Goal: Task Accomplishment & Management: Use online tool/utility

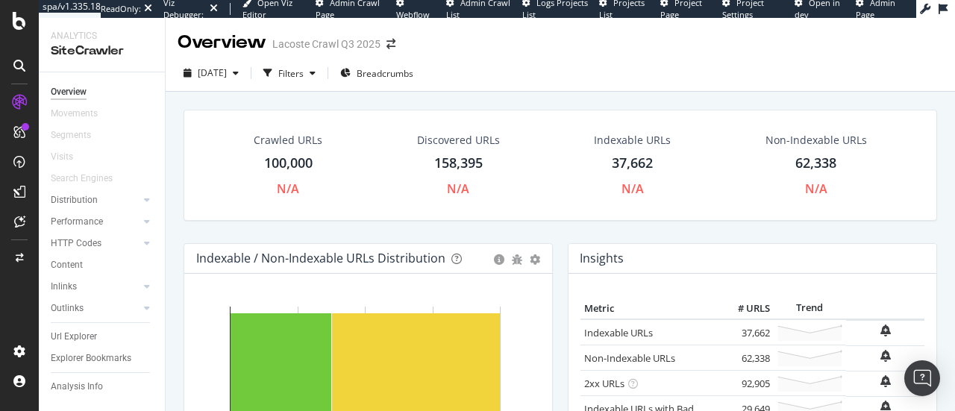
scroll to position [31, 0]
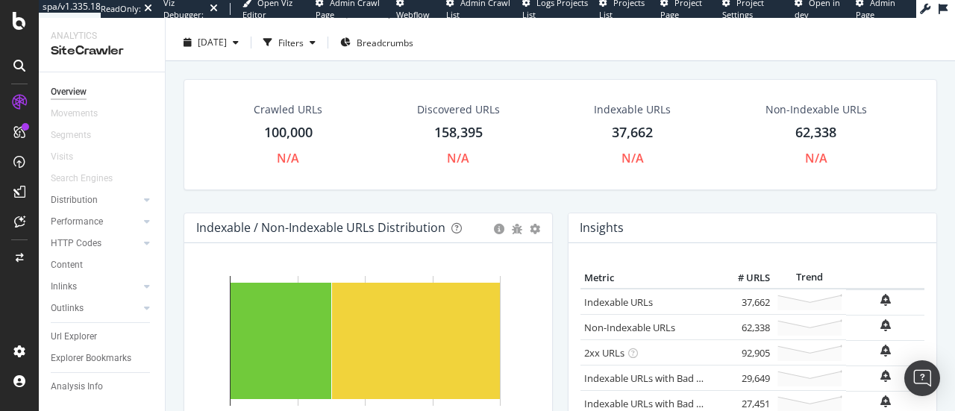
click at [28, 67] on div at bounding box center [19, 66] width 24 height 24
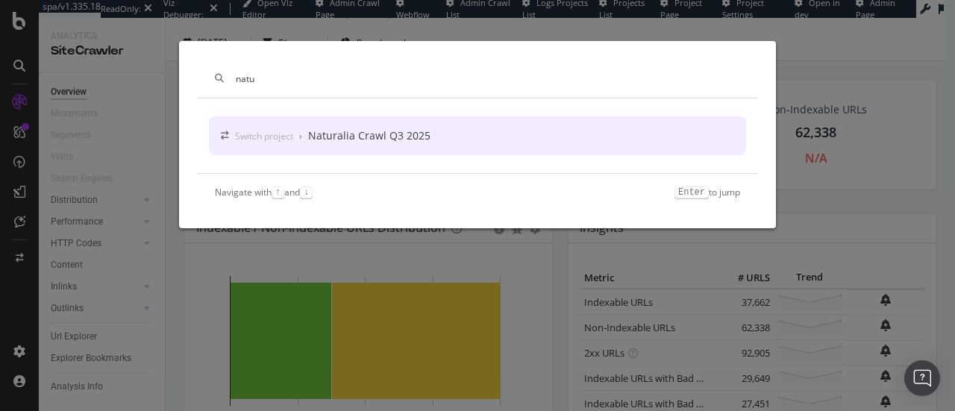
type input "natu"
click at [445, 148] on div "Switch project › Naturalia Crawl Q3 2025" at bounding box center [477, 135] width 537 height 39
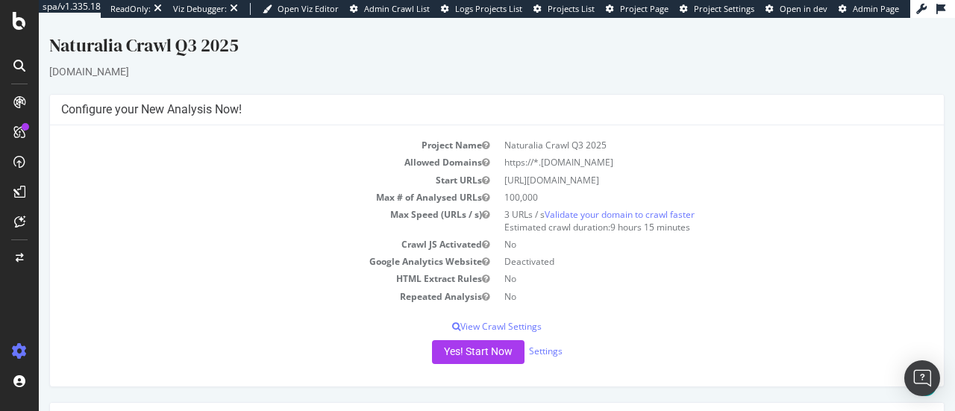
scroll to position [257, 0]
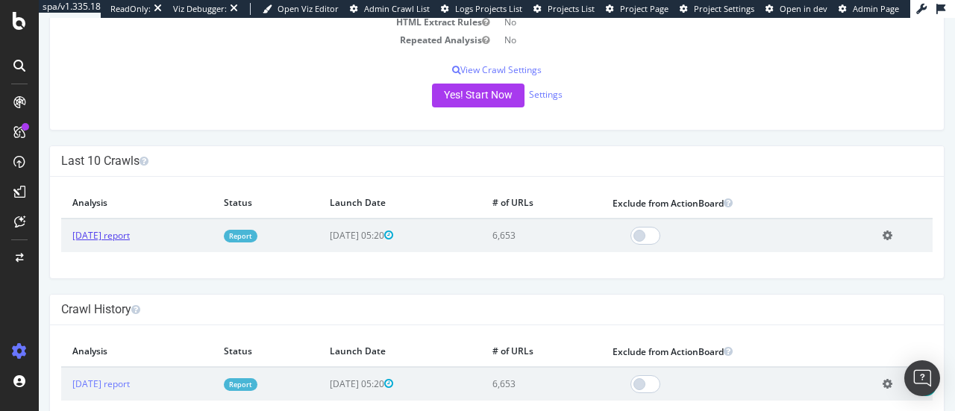
click at [116, 232] on link "[DATE] report" at bounding box center [100, 235] width 57 height 13
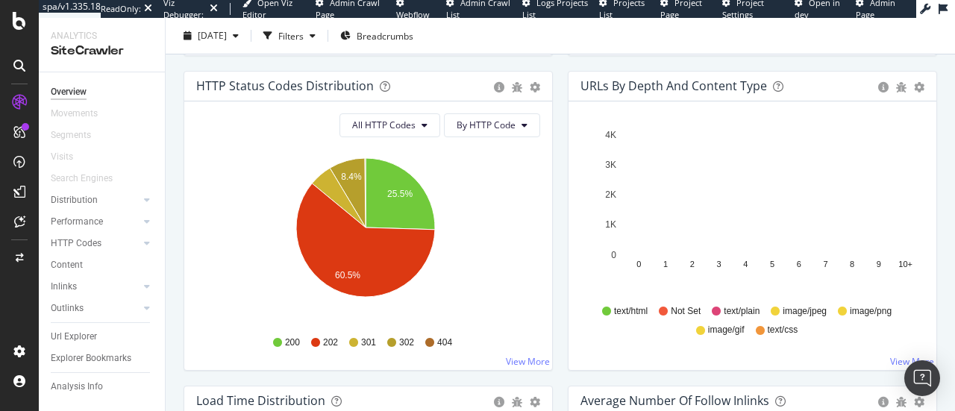
scroll to position [805, 0]
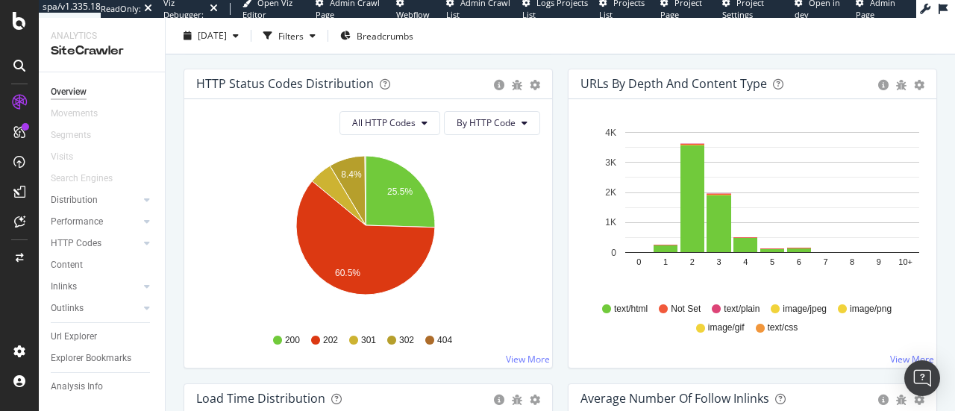
click at [19, 62] on icon at bounding box center [19, 66] width 12 height 12
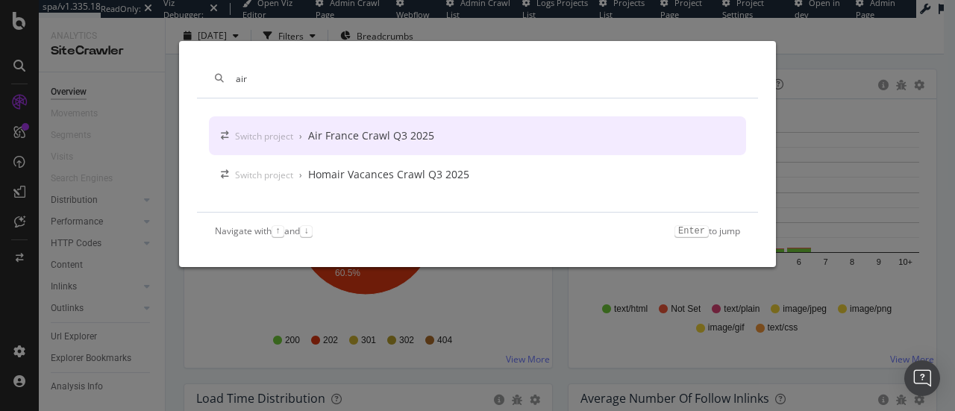
type input "air"
click at [387, 144] on div "Switch project › Air France Crawl Q3 2025" at bounding box center [477, 135] width 537 height 39
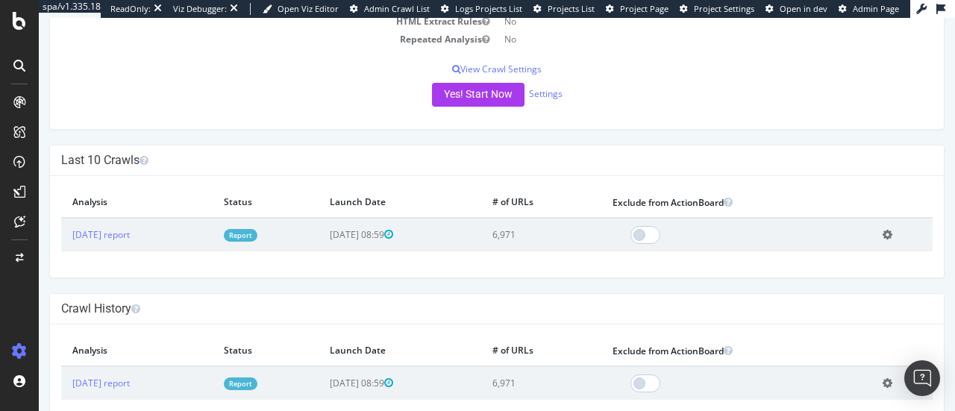
scroll to position [263, 0]
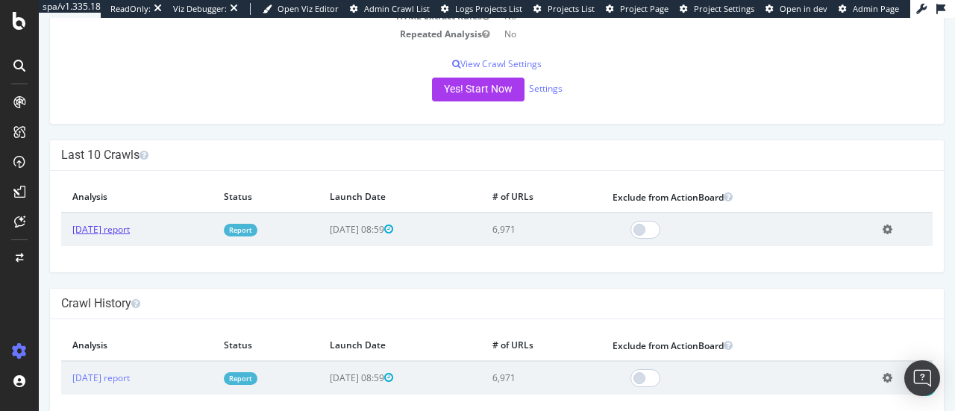
click at [106, 224] on link "[DATE] report" at bounding box center [100, 229] width 57 height 13
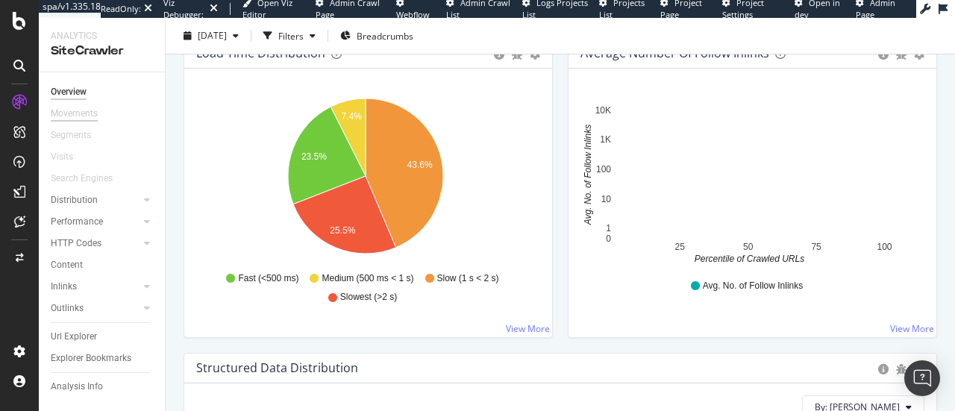
scroll to position [1139, 0]
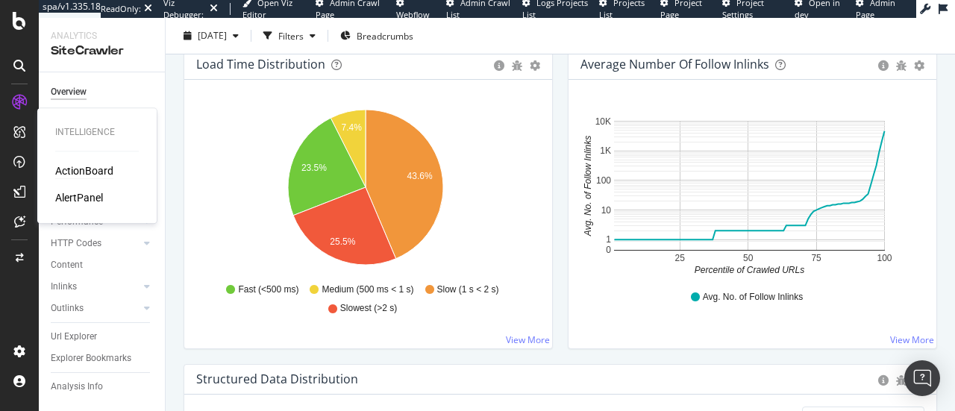
click at [93, 172] on div "ActionBoard" at bounding box center [84, 170] width 58 height 15
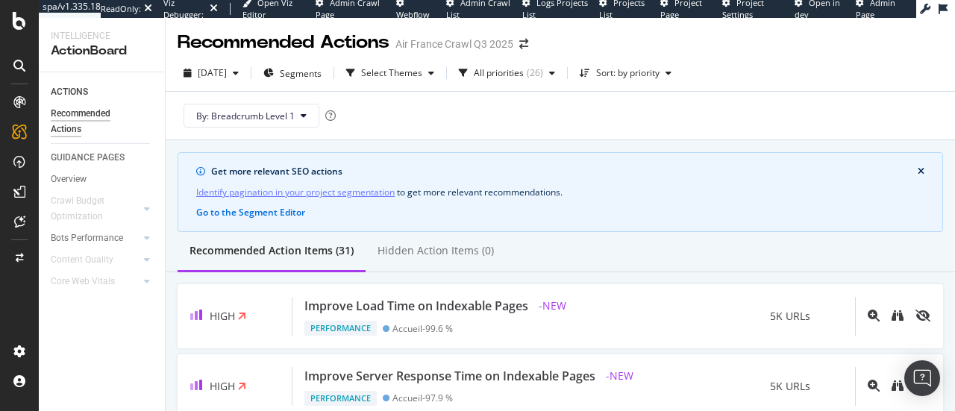
click at [23, 72] on icon at bounding box center [19, 66] width 12 height 12
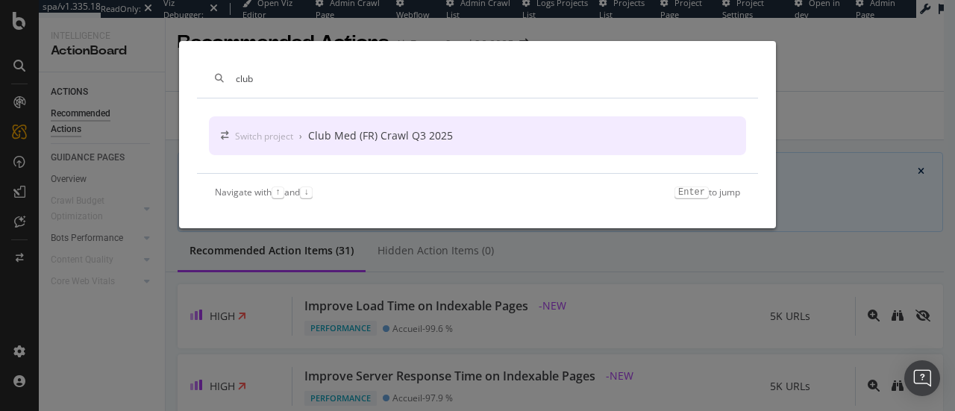
type input "club"
click at [373, 135] on div "Club Med (FR) Crawl Q3 2025" at bounding box center [380, 135] width 145 height 15
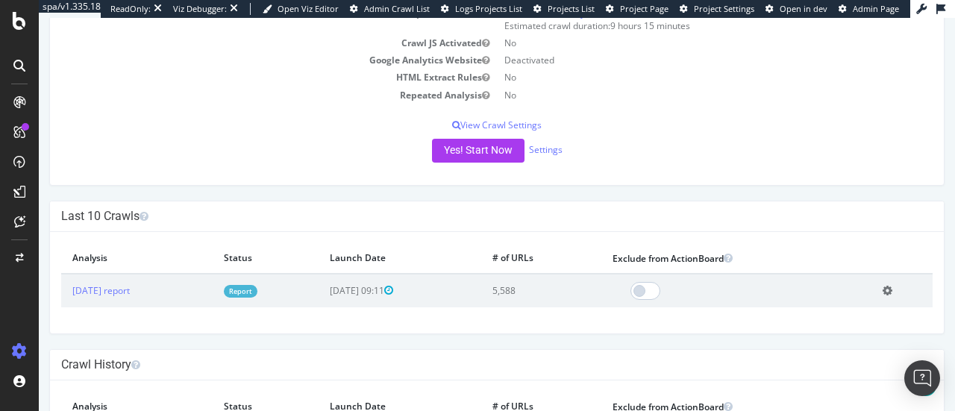
scroll to position [203, 0]
click at [121, 286] on link "[DATE] report" at bounding box center [100, 289] width 57 height 13
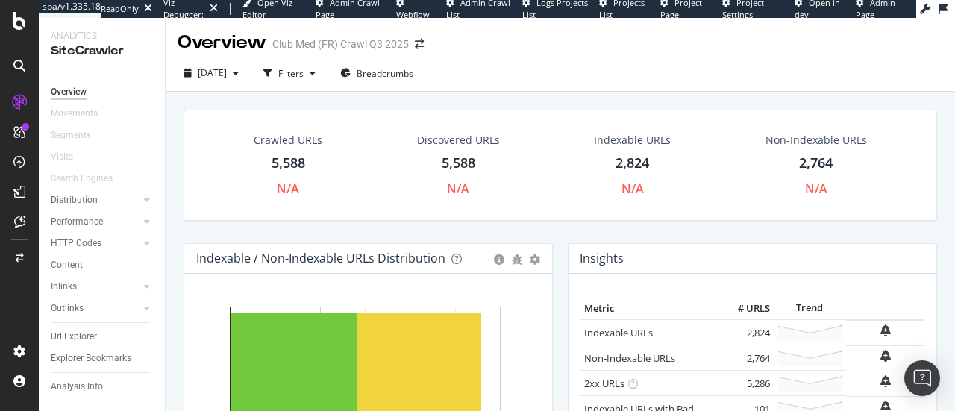
click at [19, 67] on icon at bounding box center [19, 66] width 12 height 12
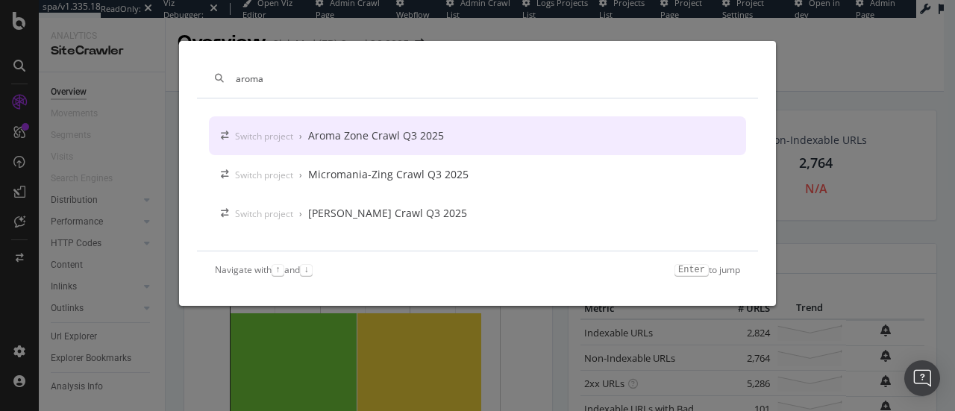
type input "aroma"
click at [442, 131] on div "Switch project › Aroma Zone Crawl Q3 2025" at bounding box center [477, 135] width 537 height 39
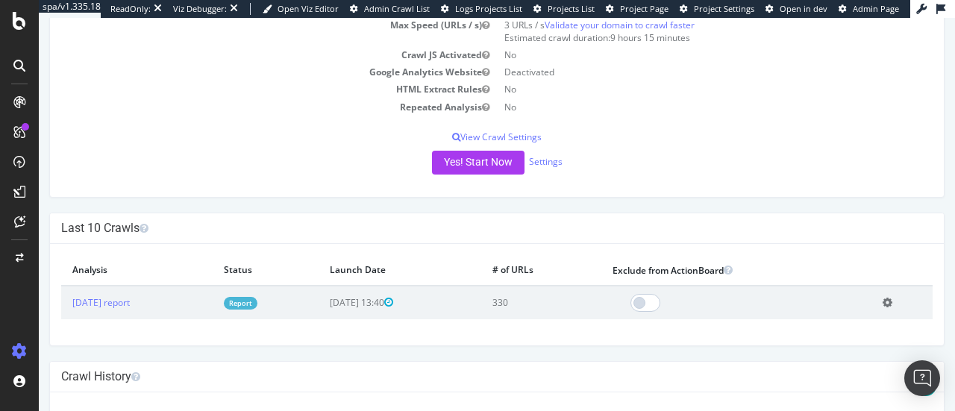
scroll to position [190, 0]
click at [123, 298] on link "[DATE] report" at bounding box center [100, 302] width 57 height 13
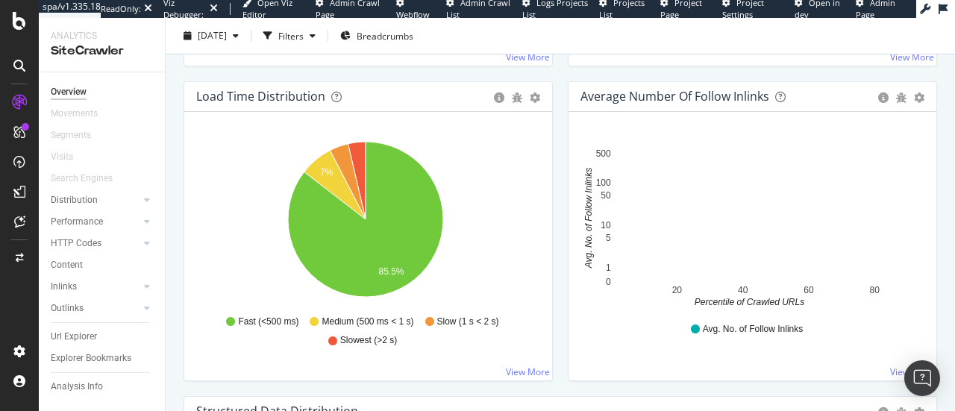
scroll to position [1080, 0]
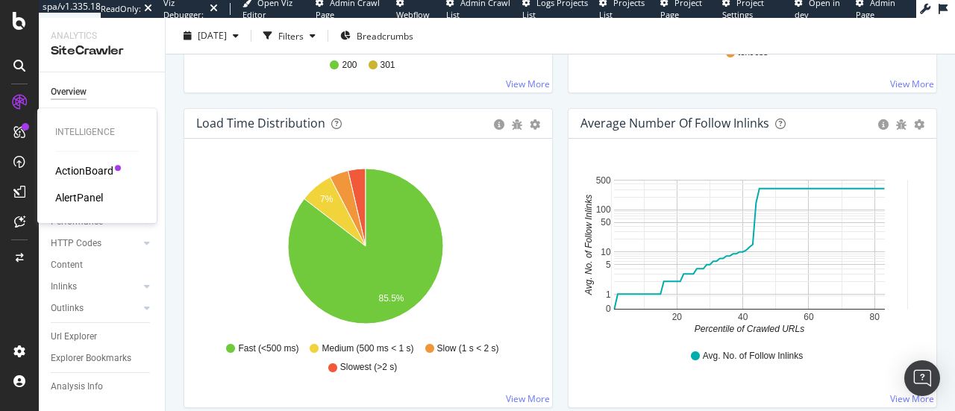
click at [78, 166] on div "ActionBoard" at bounding box center [84, 170] width 58 height 15
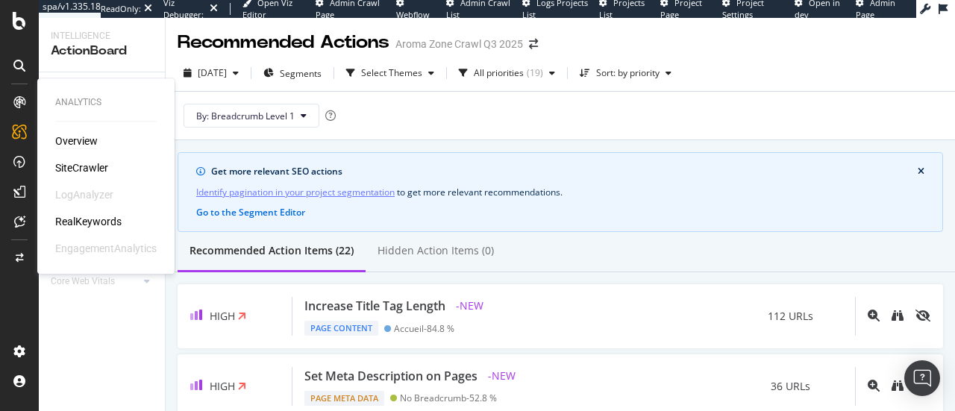
click at [94, 141] on div "Overview" at bounding box center [76, 141] width 43 height 15
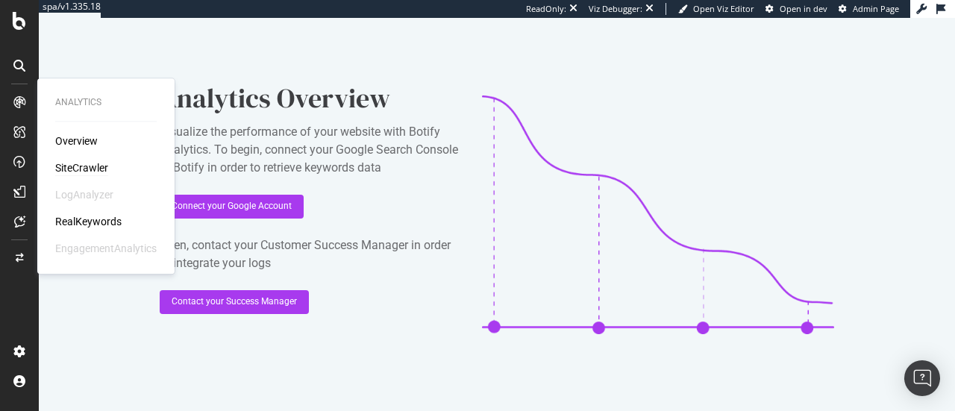
click at [97, 169] on div "SiteCrawler" at bounding box center [81, 167] width 53 height 15
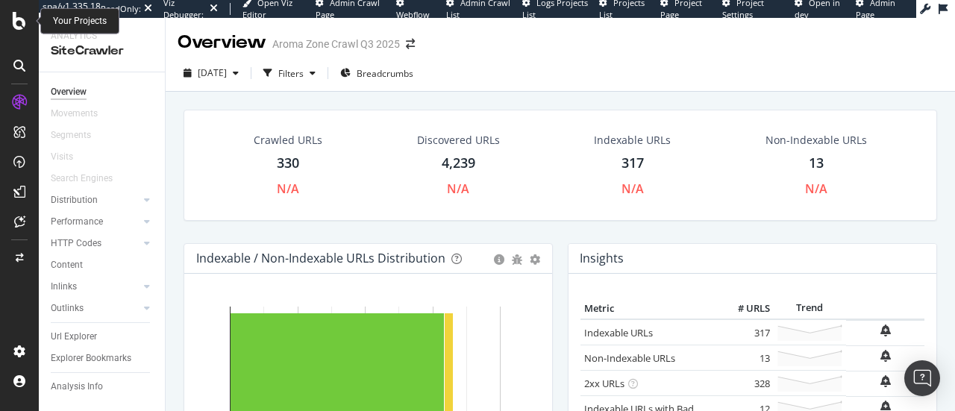
click at [10, 26] on div at bounding box center [19, 21] width 36 height 18
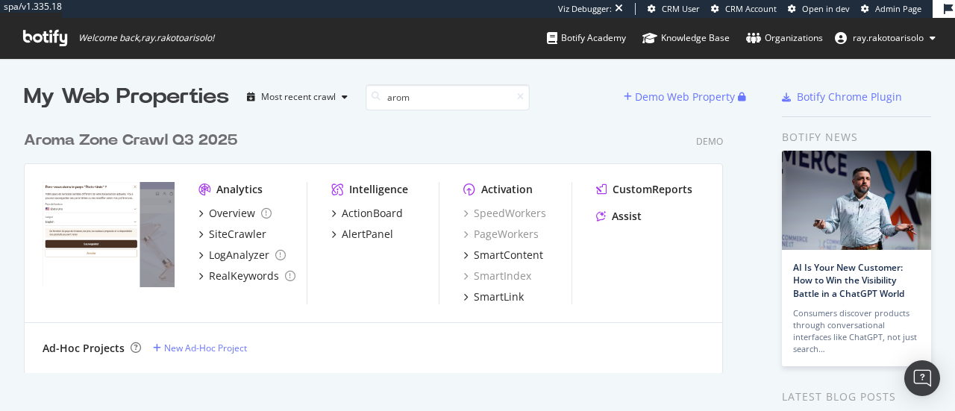
scroll to position [249, 699]
type input "arom"
click at [213, 135] on div "Arom a Zone Crawl Q3 2025" at bounding box center [130, 141] width 213 height 22
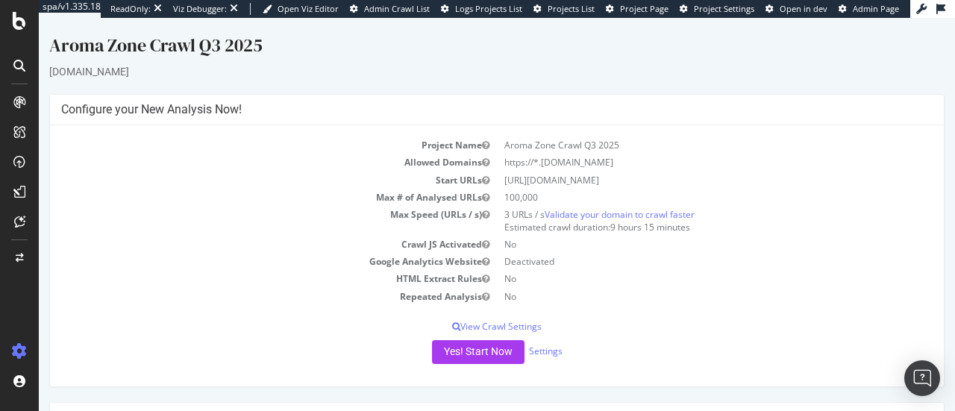
scroll to position [140, 0]
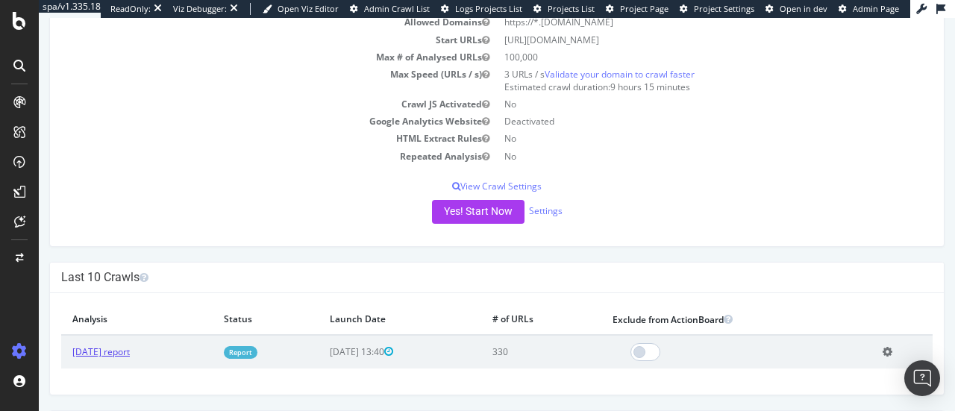
click at [119, 348] on link "[DATE] report" at bounding box center [100, 352] width 57 height 13
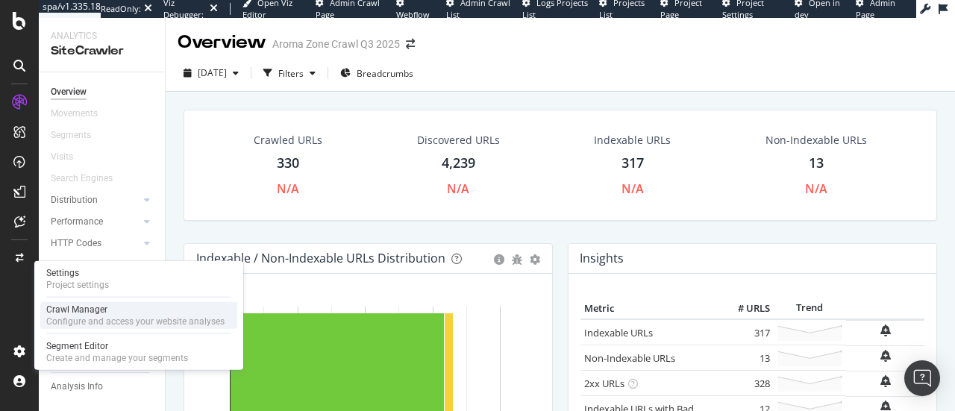
click at [83, 315] on div "Crawl Manager" at bounding box center [135, 310] width 178 height 12
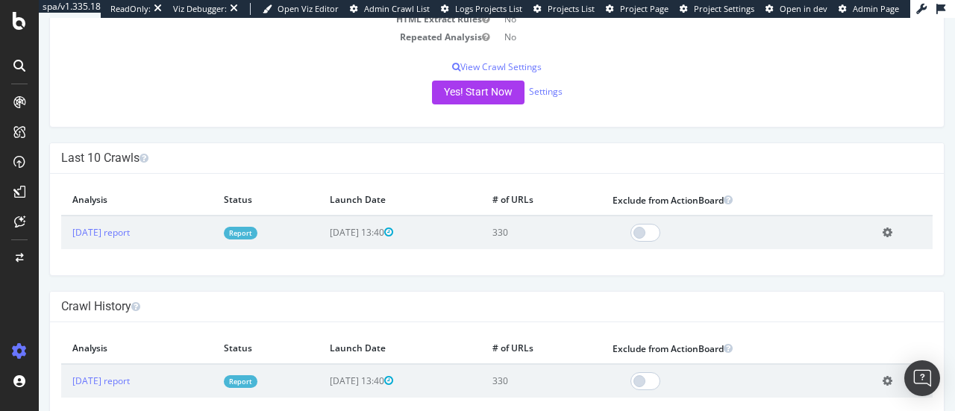
scroll to position [266, 0]
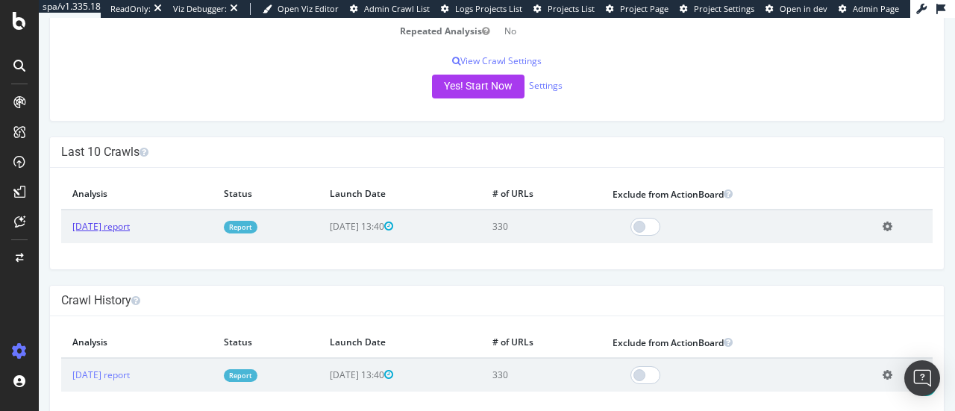
click at [122, 222] on link "[DATE] report" at bounding box center [100, 226] width 57 height 13
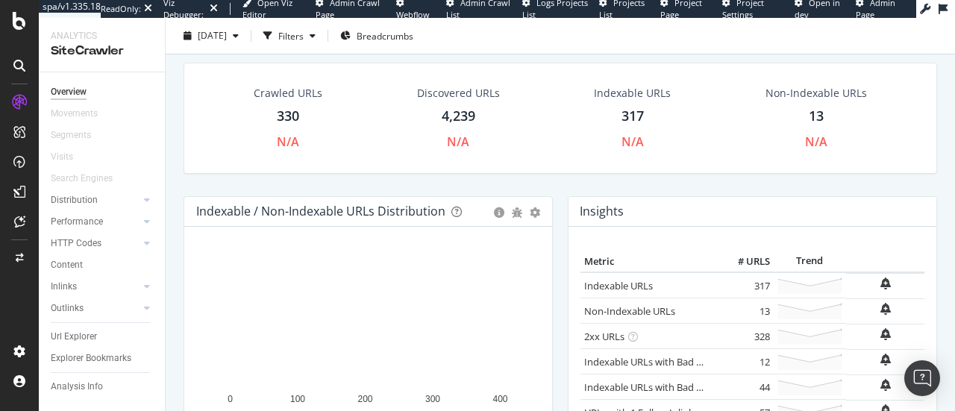
scroll to position [46, 0]
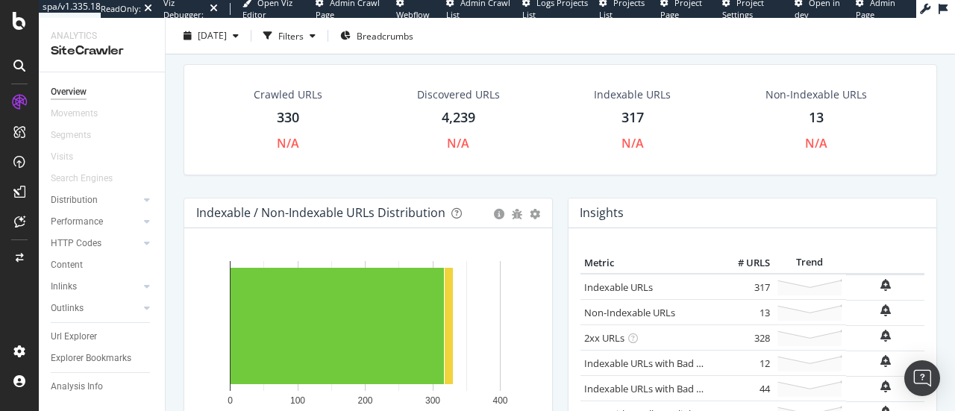
click at [14, 66] on icon at bounding box center [19, 66] width 12 height 12
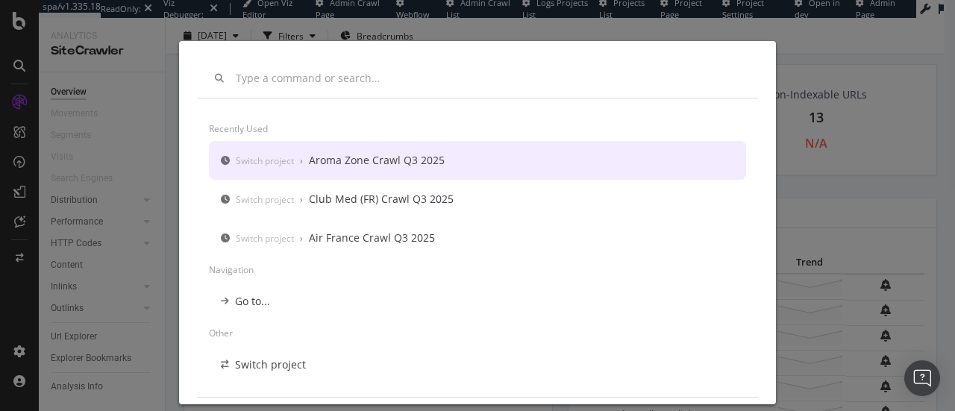
scroll to position [0, 0]
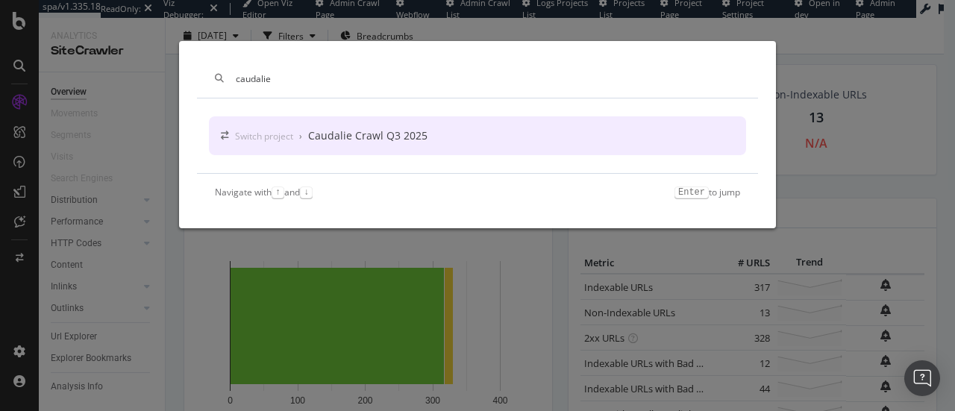
type input "caudalie"
click at [348, 138] on div "Caudalie Crawl Q3 2025" at bounding box center [367, 135] width 119 height 15
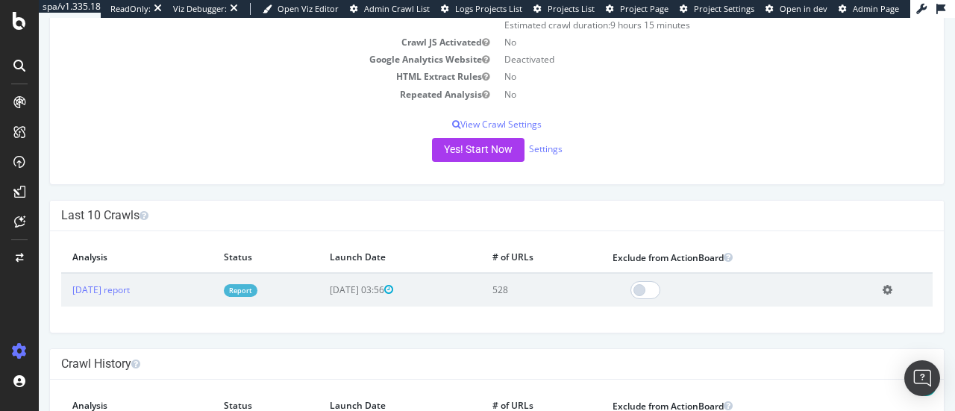
scroll to position [287, 0]
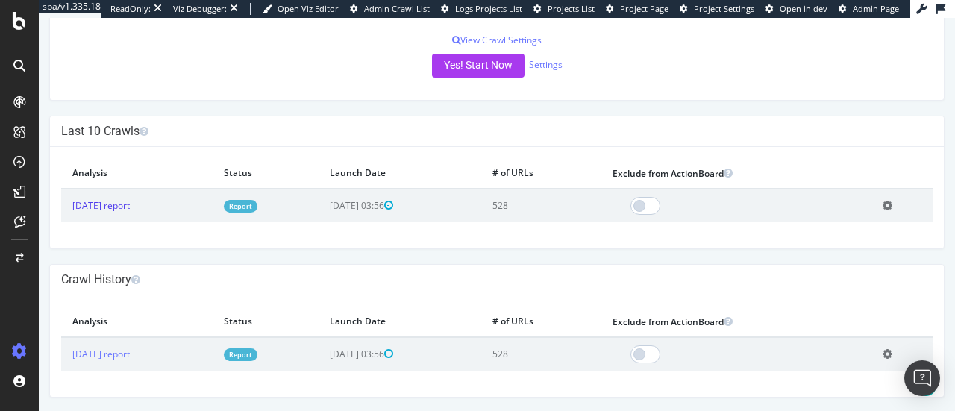
click at [130, 203] on link "[DATE] report" at bounding box center [100, 205] width 57 height 13
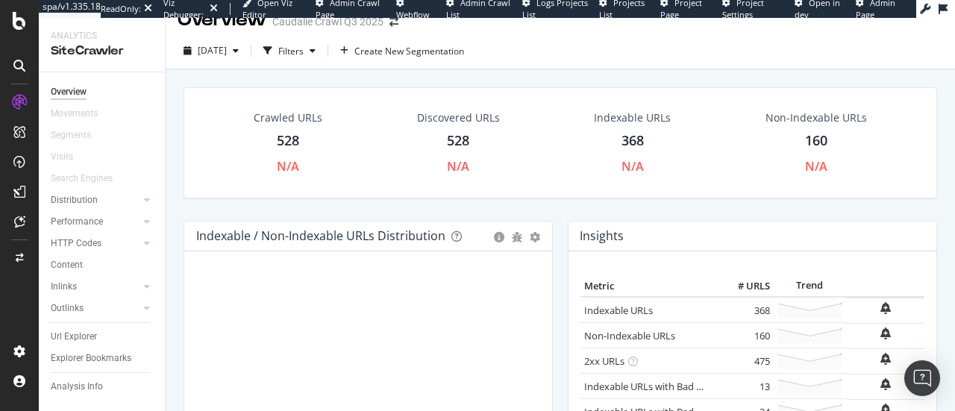
scroll to position [13, 0]
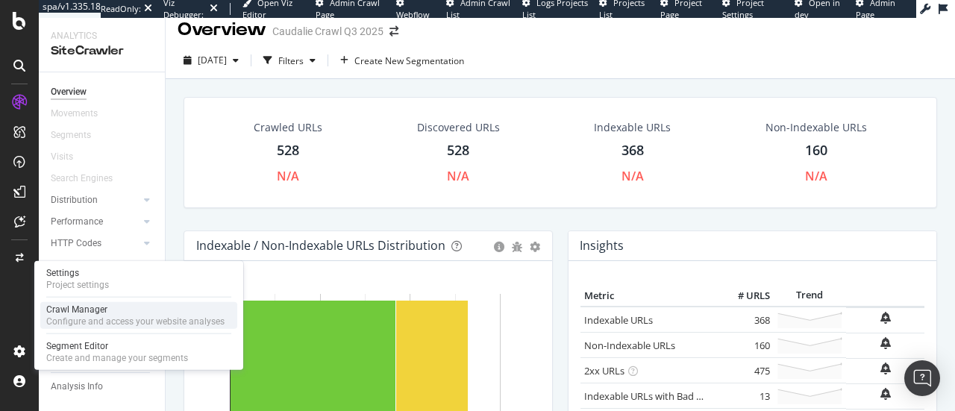
click at [118, 320] on div "Configure and access your website analyses" at bounding box center [135, 322] width 178 height 12
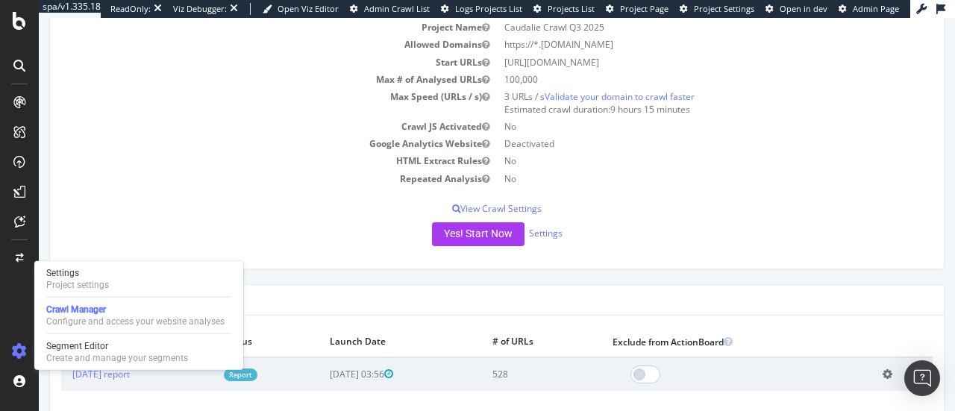
scroll to position [117, 0]
click at [522, 204] on p "View Crawl Settings" at bounding box center [497, 209] width 872 height 13
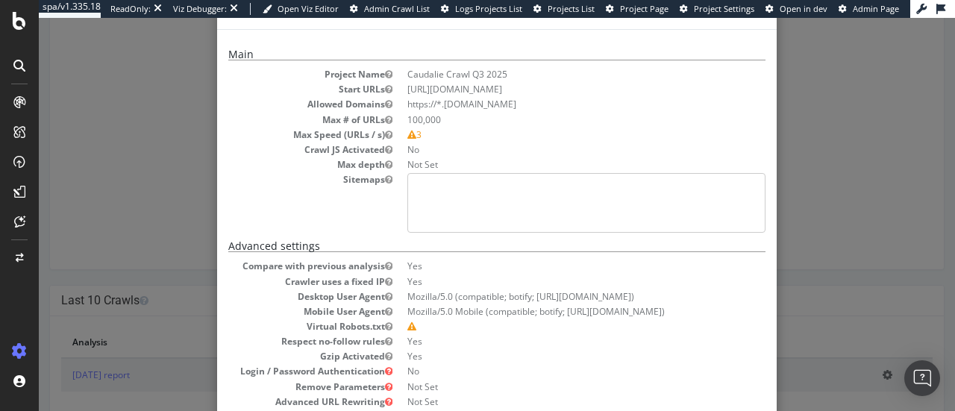
scroll to position [16, 0]
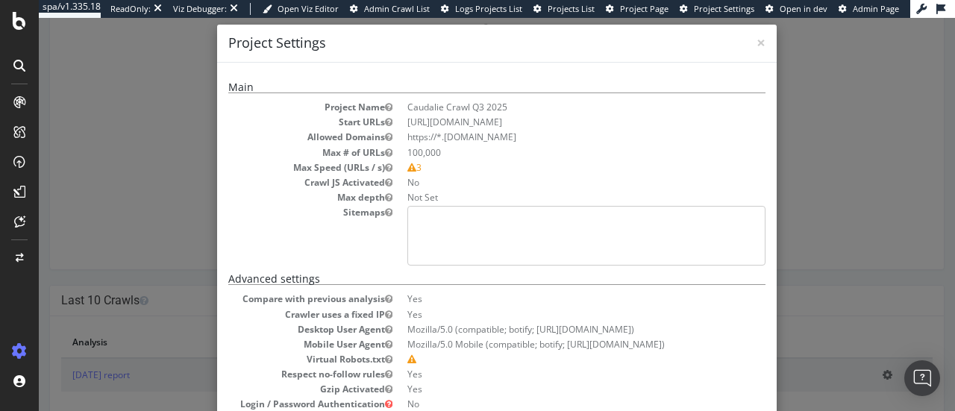
click at [461, 246] on pre at bounding box center [587, 236] width 358 height 60
click at [498, 225] on pre at bounding box center [587, 236] width 358 height 60
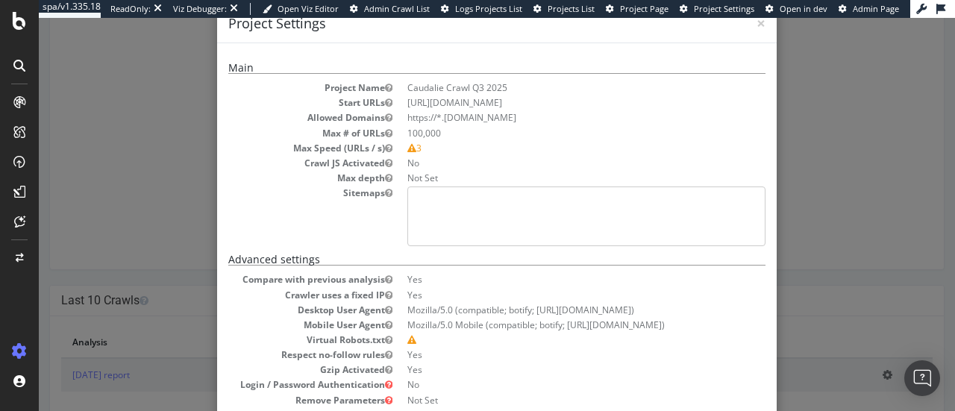
scroll to position [0, 0]
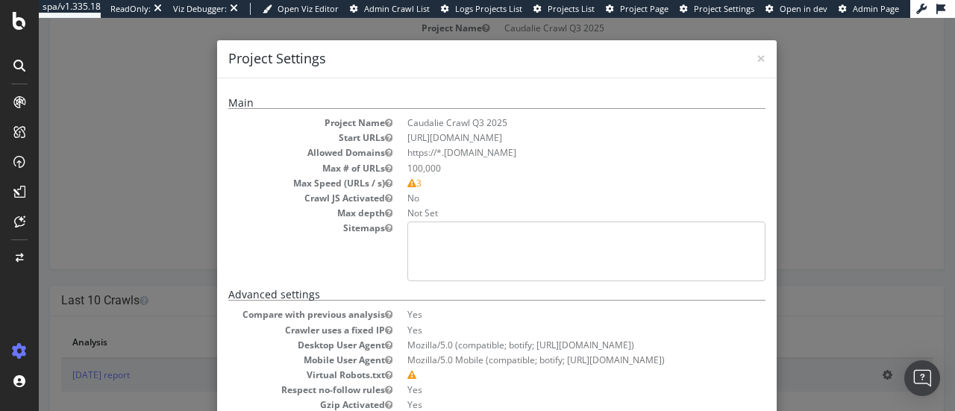
click at [578, 277] on pre at bounding box center [587, 252] width 358 height 60
click at [757, 65] on span "×" at bounding box center [761, 58] width 9 height 21
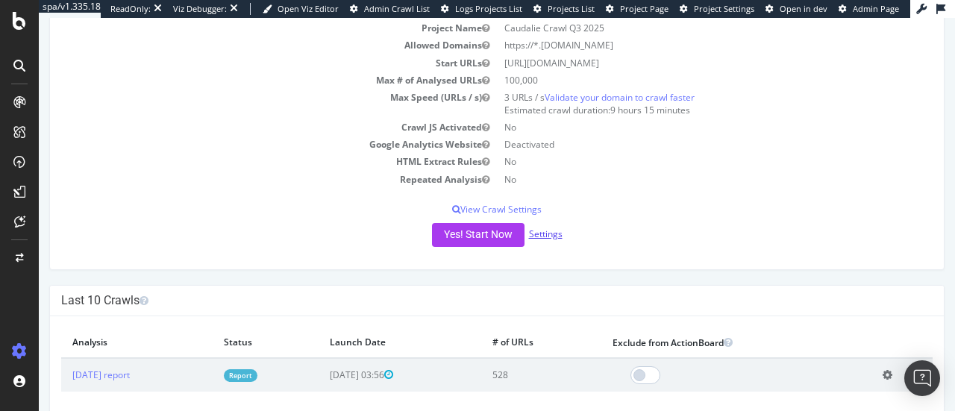
click at [552, 234] on link "Settings" at bounding box center [546, 234] width 34 height 13
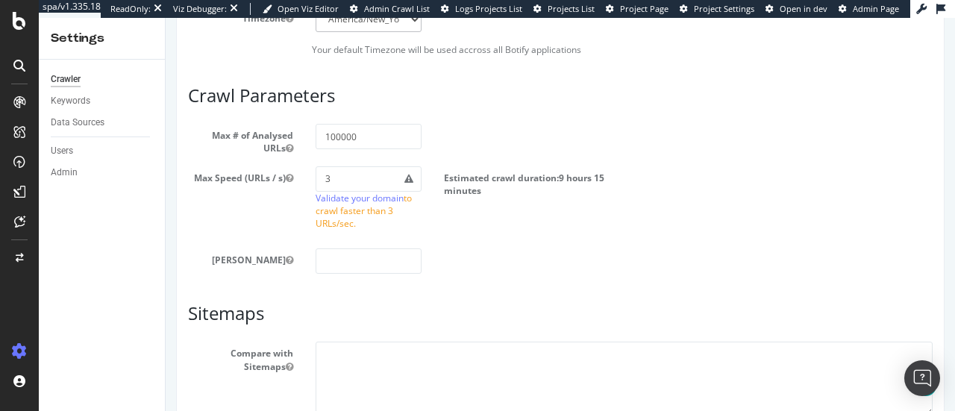
scroll to position [858, 0]
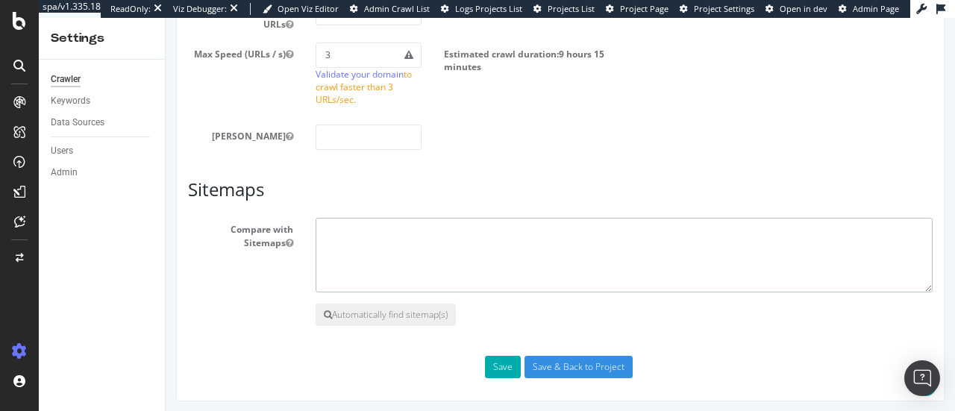
click at [399, 256] on textarea at bounding box center [624, 255] width 617 height 75
paste textarea "[URL][DOMAIN_NAME]"
click at [324, 229] on textarea "[URL][DOMAIN_NAME]" at bounding box center [624, 255] width 617 height 75
type textarea "[URL][DOMAIN_NAME]"
click at [503, 366] on button "Save" at bounding box center [503, 367] width 36 height 22
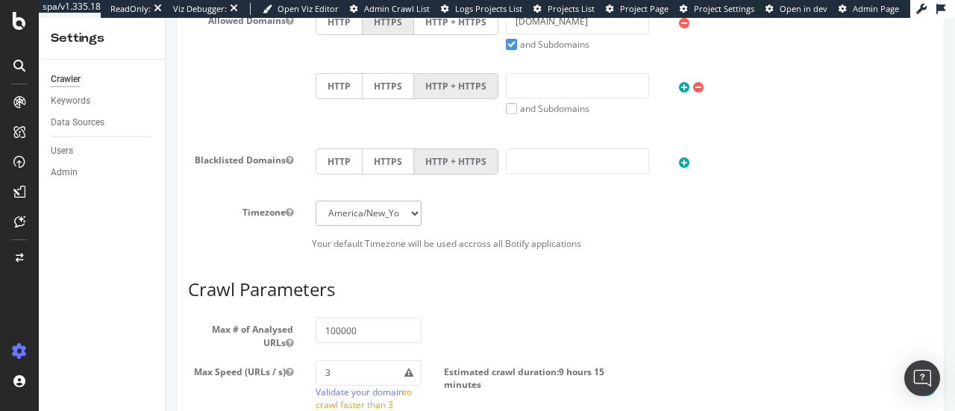
scroll to position [973, 0]
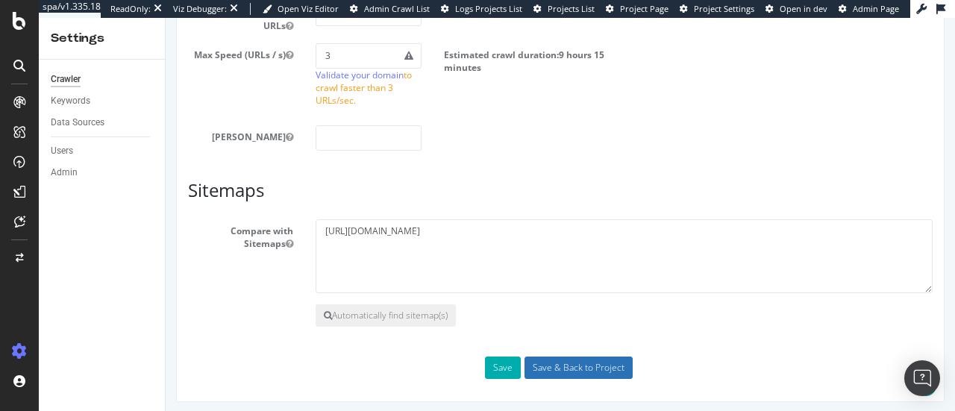
click at [597, 359] on input "Save & Back to Project" at bounding box center [579, 368] width 108 height 22
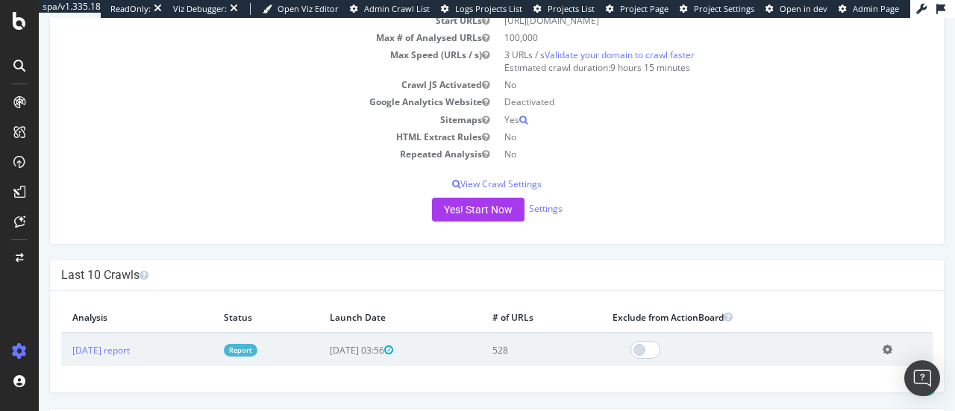
scroll to position [213, 0]
click at [469, 214] on button "Yes! Start Now" at bounding box center [478, 208] width 93 height 24
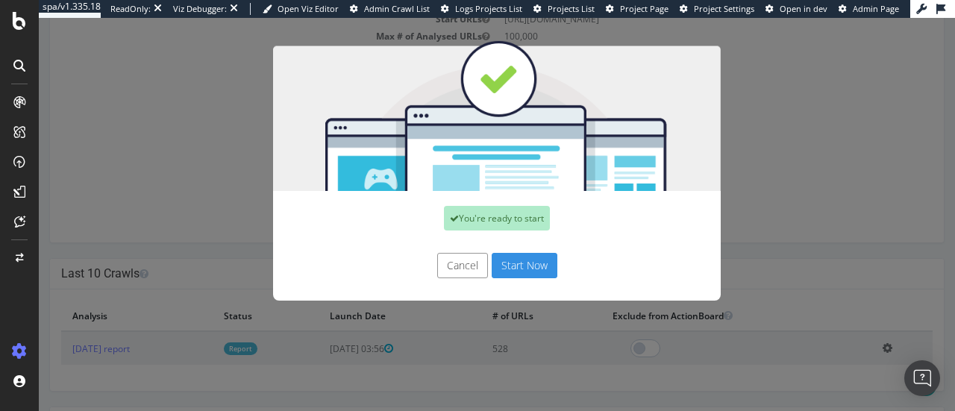
click at [537, 274] on button "Start Now" at bounding box center [525, 265] width 66 height 25
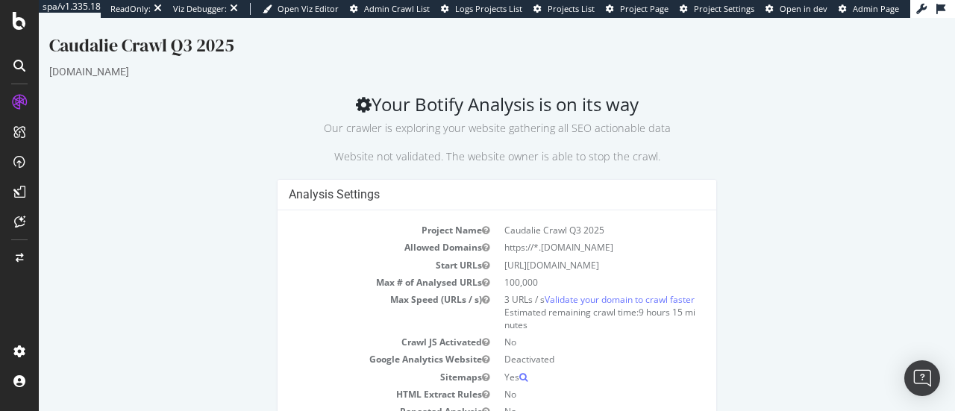
click at [19, 63] on icon at bounding box center [19, 66] width 12 height 12
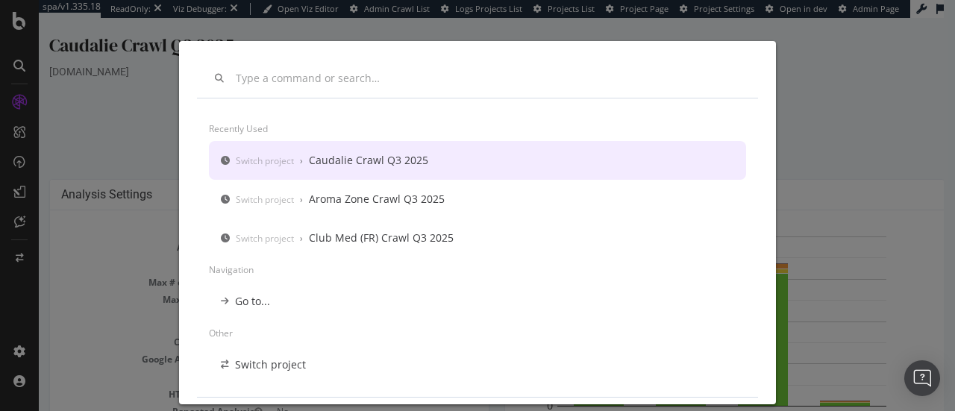
click at [839, 77] on div "Recently used Switch project › Caudalie Crawl Q3 2025 Switch project › Aroma Zo…" at bounding box center [477, 205] width 955 height 411
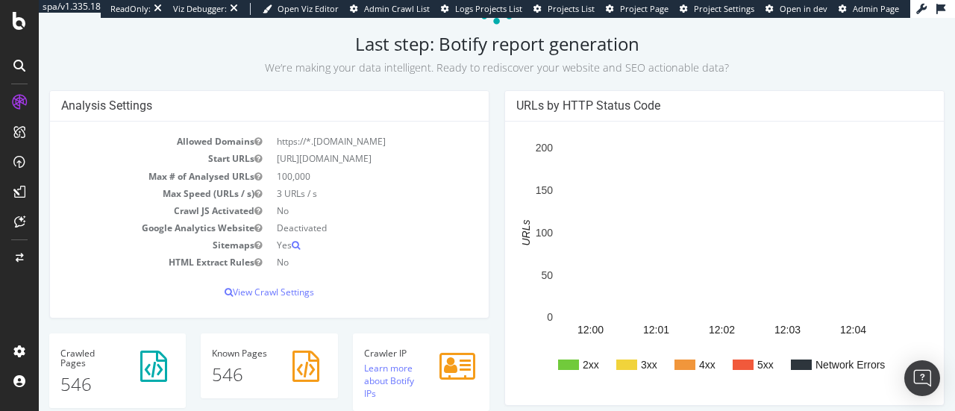
scroll to position [111, 0]
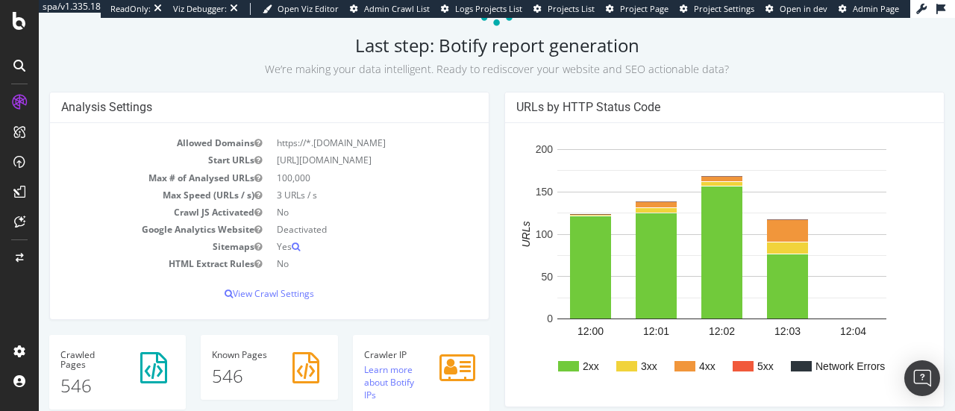
click at [27, 68] on div at bounding box center [19, 66] width 24 height 24
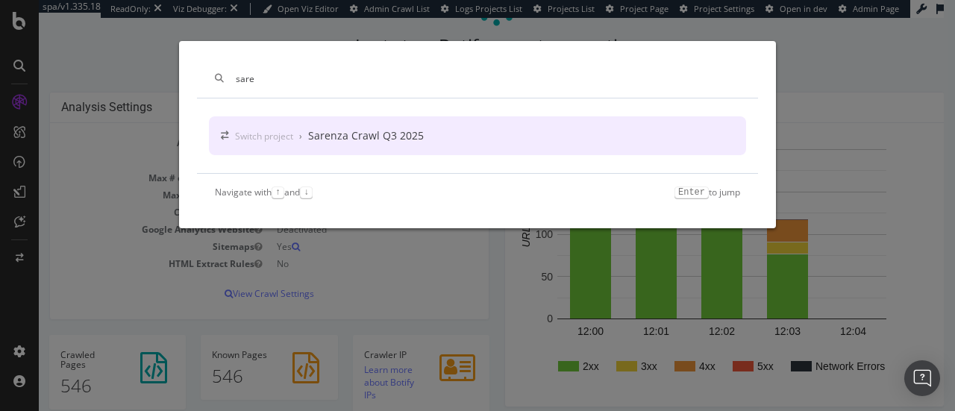
type input "sare"
click at [438, 141] on div "Switch project › Sarenza Crawl Q3 2025" at bounding box center [477, 135] width 537 height 39
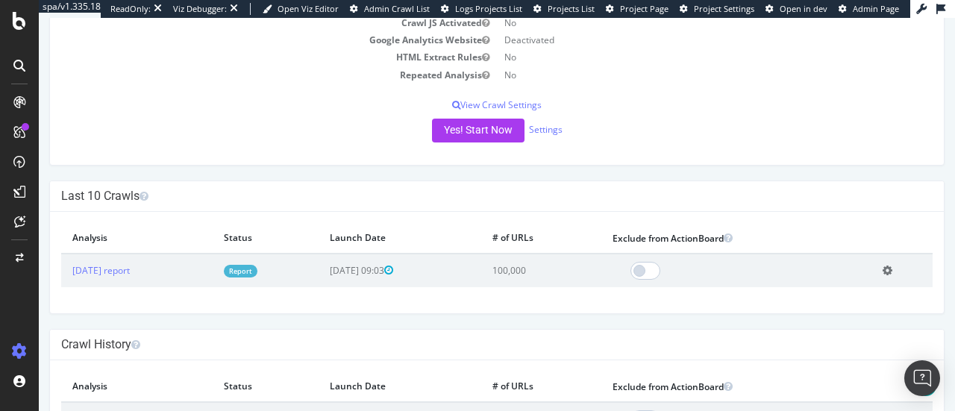
scroll to position [230, 0]
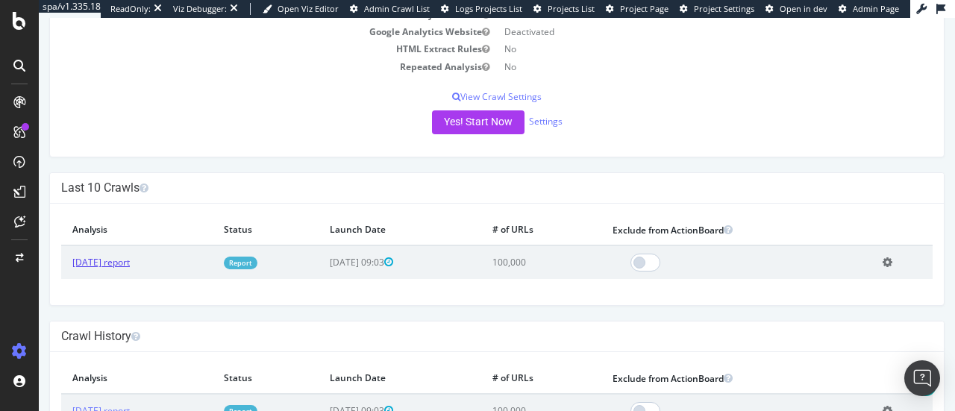
click at [130, 260] on link "[DATE] report" at bounding box center [100, 262] width 57 height 13
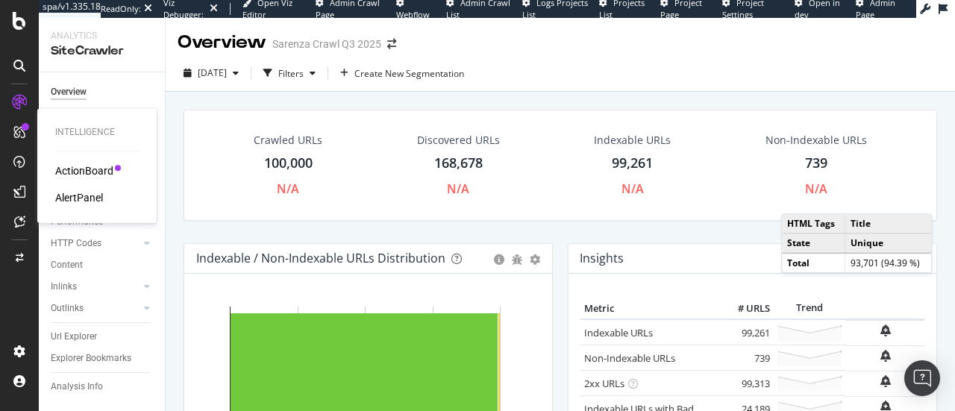
click at [97, 172] on div "ActionBoard" at bounding box center [84, 170] width 58 height 15
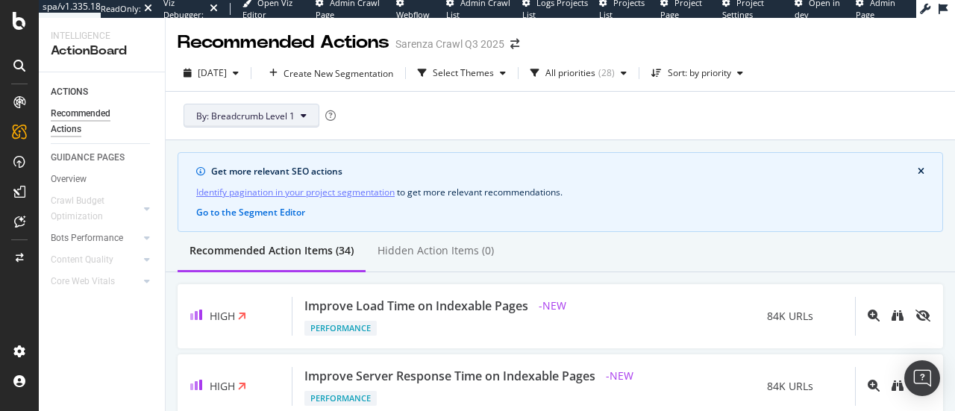
click at [302, 119] on icon at bounding box center [304, 115] width 6 height 9
click at [472, 110] on div "By: Breadcrumb Level 1" at bounding box center [561, 116] width 766 height 48
click at [25, 70] on icon at bounding box center [19, 66] width 12 height 12
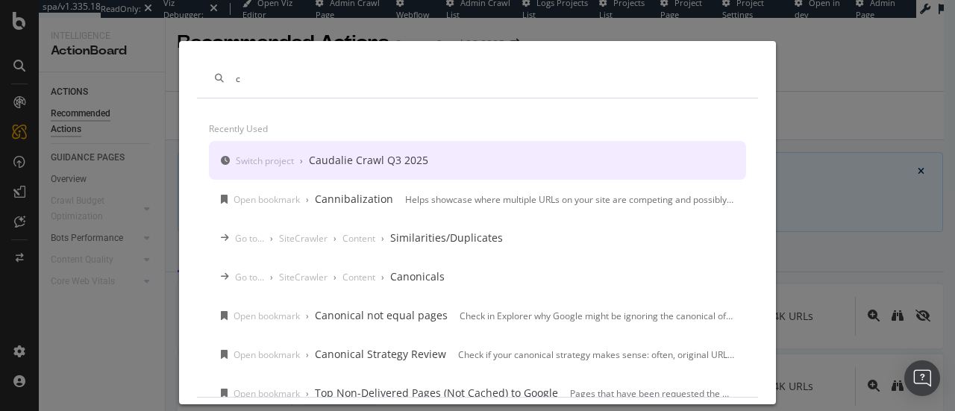
type input "c"
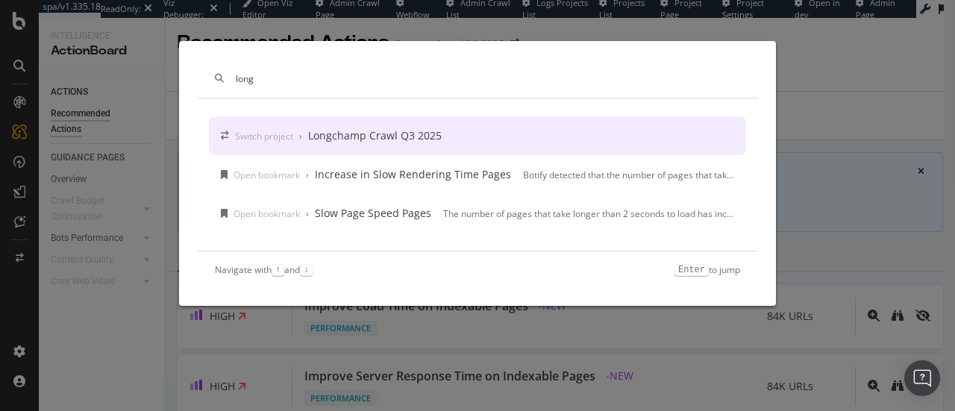
type input "long"
click at [382, 138] on div "Longchamp Crawl Q3 2025" at bounding box center [375, 135] width 134 height 15
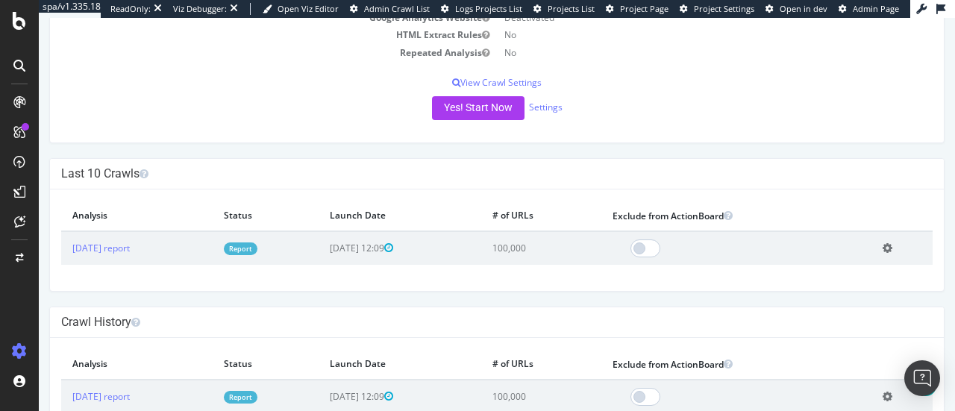
scroll to position [247, 0]
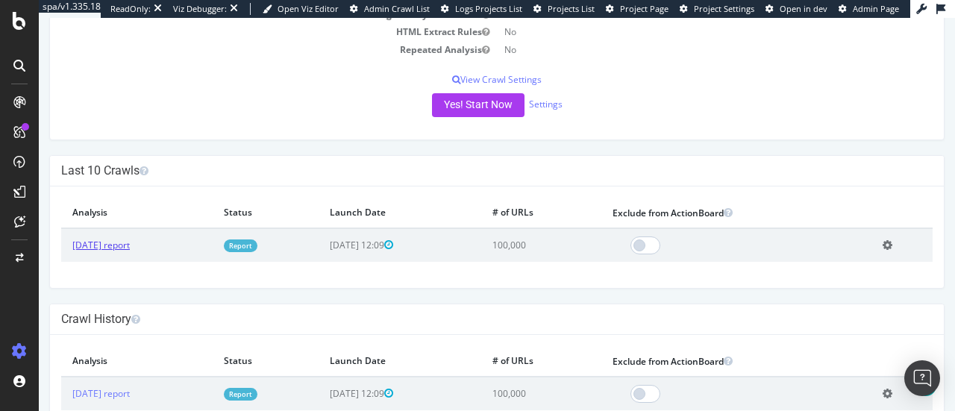
click at [119, 243] on link "[DATE] report" at bounding box center [100, 245] width 57 height 13
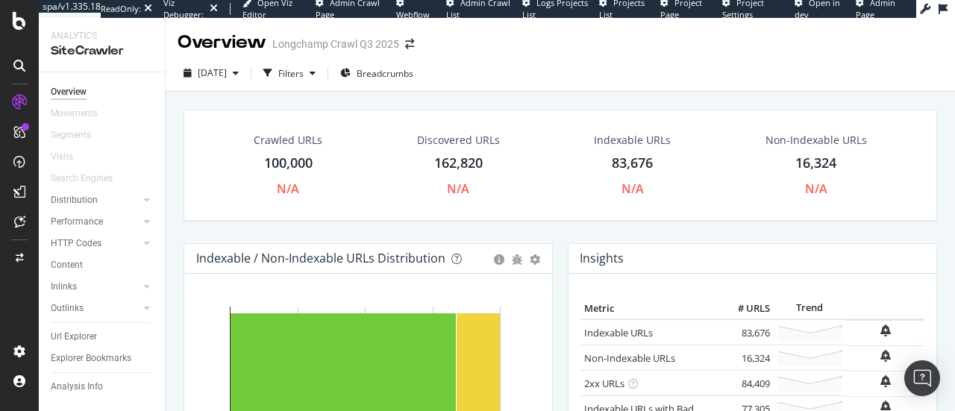
click at [19, 65] on icon at bounding box center [19, 66] width 12 height 12
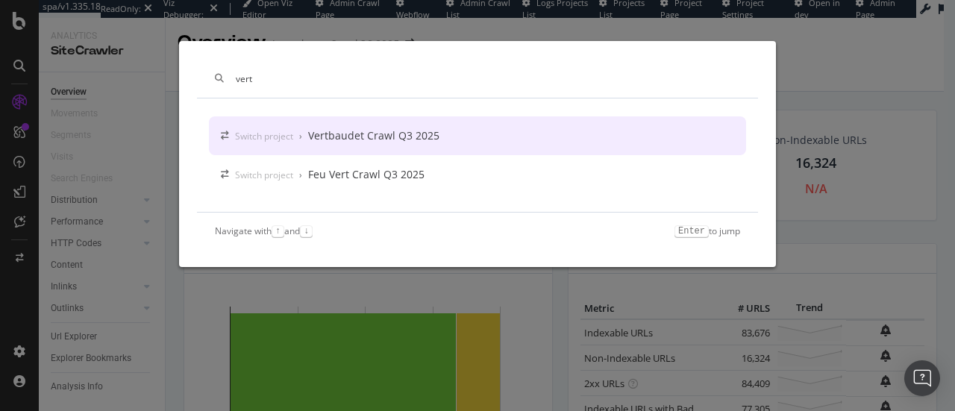
type input "vert"
click at [466, 150] on div "Switch project › Vertbaudet Crawl Q3 2025" at bounding box center [477, 135] width 537 height 39
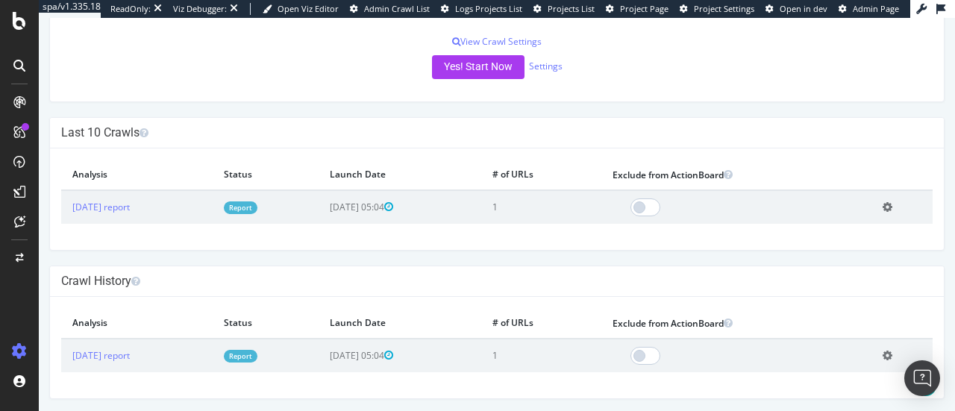
scroll to position [284, 0]
click at [130, 210] on link "[DATE] report" at bounding box center [100, 208] width 57 height 13
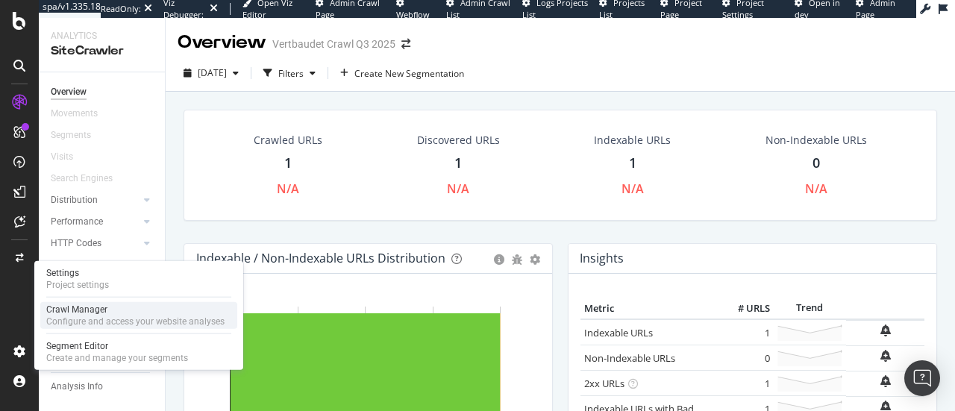
click at [111, 311] on div "Crawl Manager" at bounding box center [135, 310] width 178 height 12
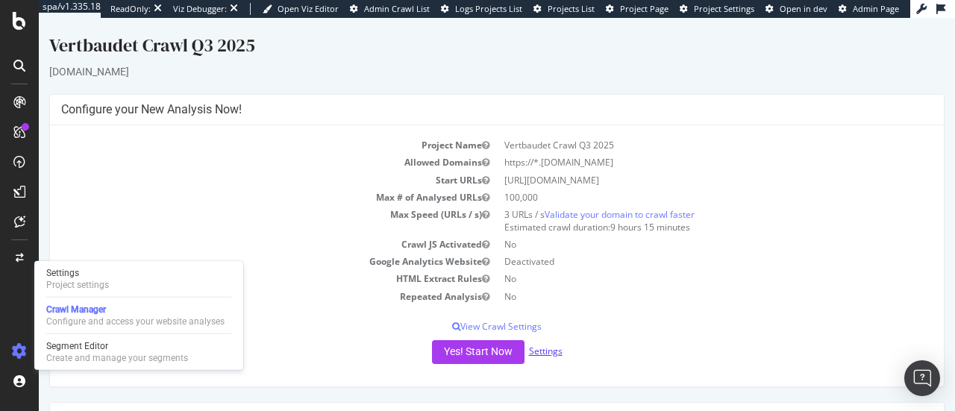
click at [543, 350] on link "Settings" at bounding box center [546, 351] width 34 height 13
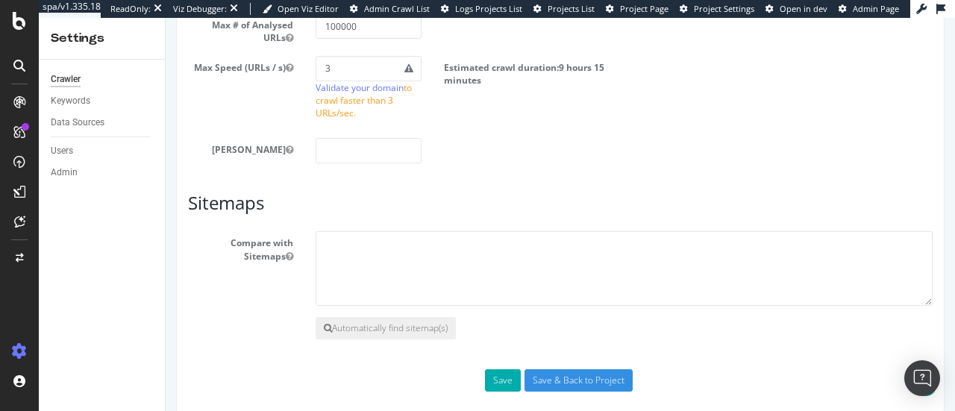
scroll to position [858, 0]
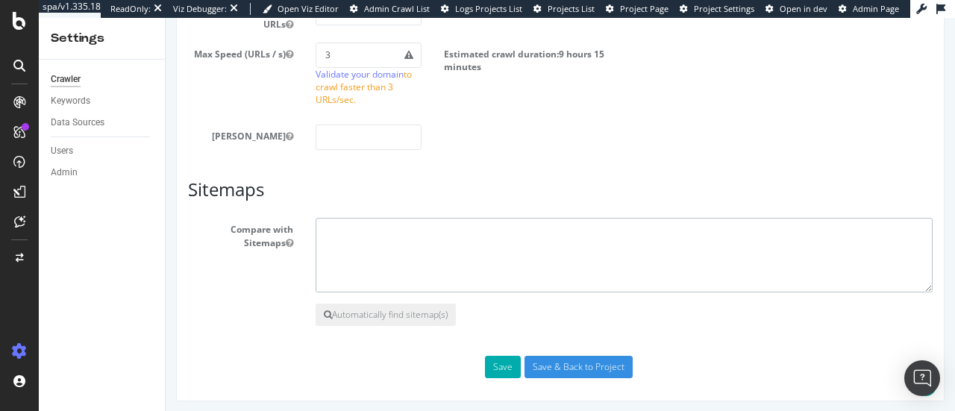
click at [479, 256] on textarea at bounding box center [624, 255] width 617 height 75
paste textarea "[URL][DOMAIN_NAME]"
type textarea "[URL][DOMAIN_NAME] [URL][DOMAIN_NAME]"
click at [505, 356] on button "Save" at bounding box center [503, 367] width 36 height 22
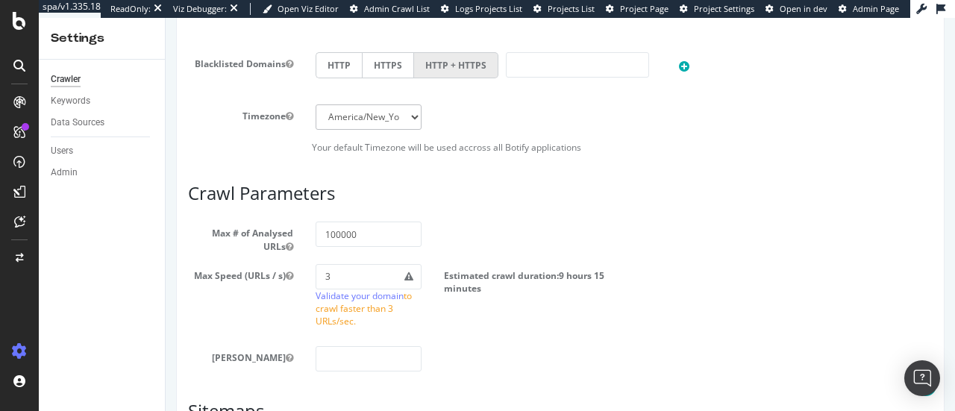
scroll to position [973, 0]
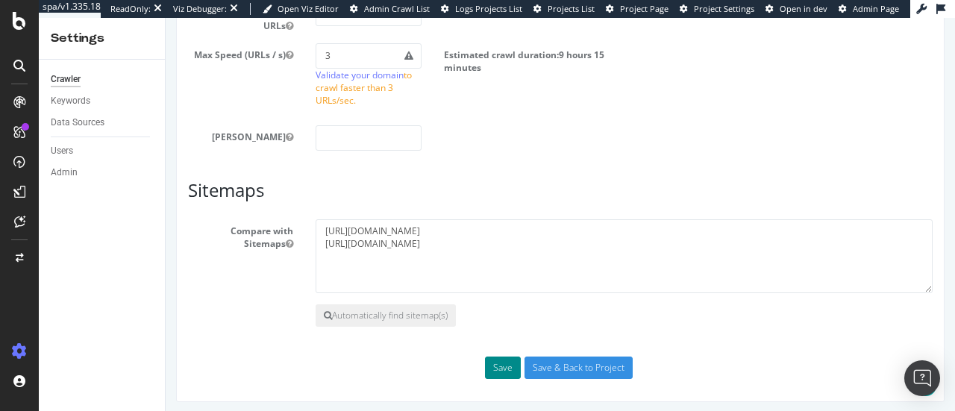
click at [505, 369] on button "Save" at bounding box center [503, 368] width 36 height 22
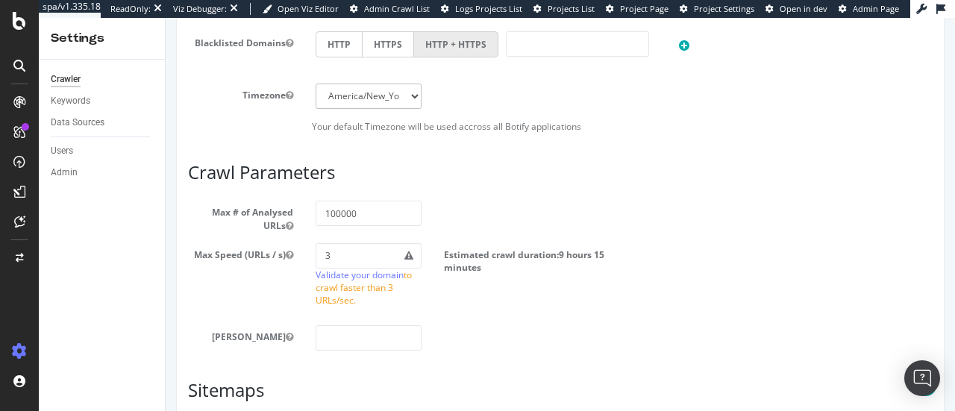
scroll to position [909, 0]
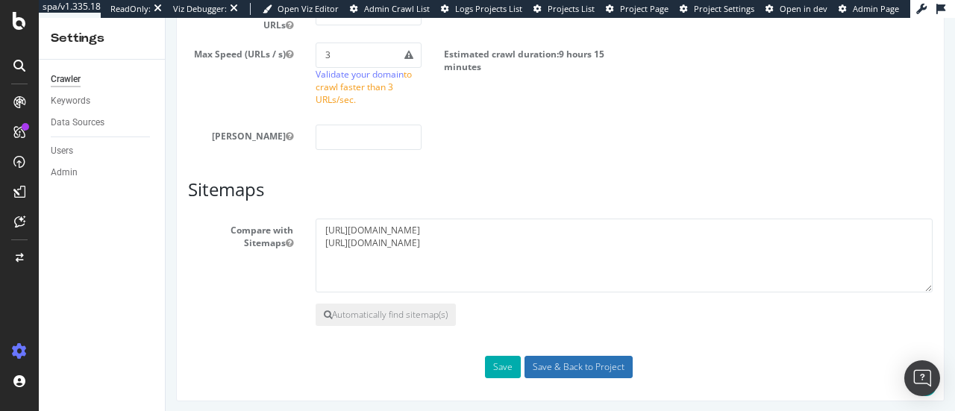
click at [564, 365] on input "Save & Back to Project" at bounding box center [579, 367] width 108 height 22
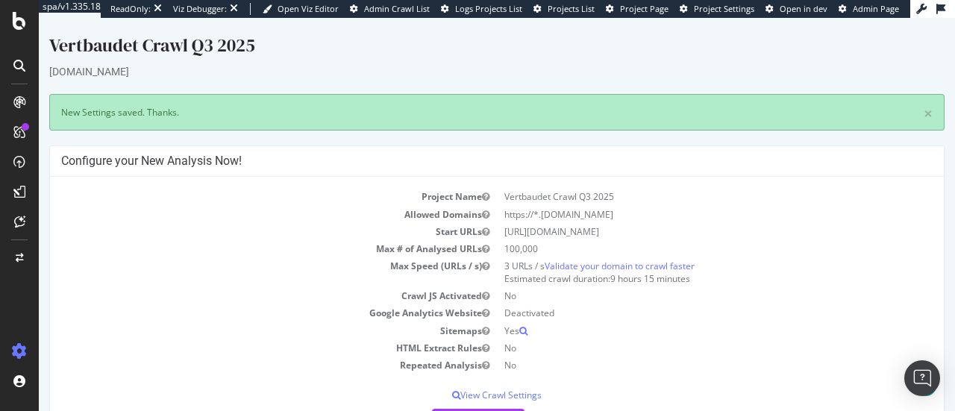
scroll to position [172, 0]
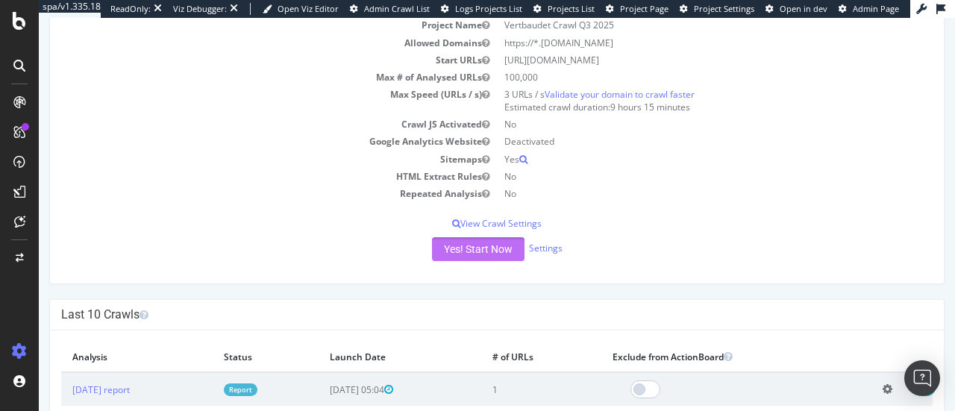
click at [485, 244] on button "Yes! Start Now" at bounding box center [478, 249] width 93 height 24
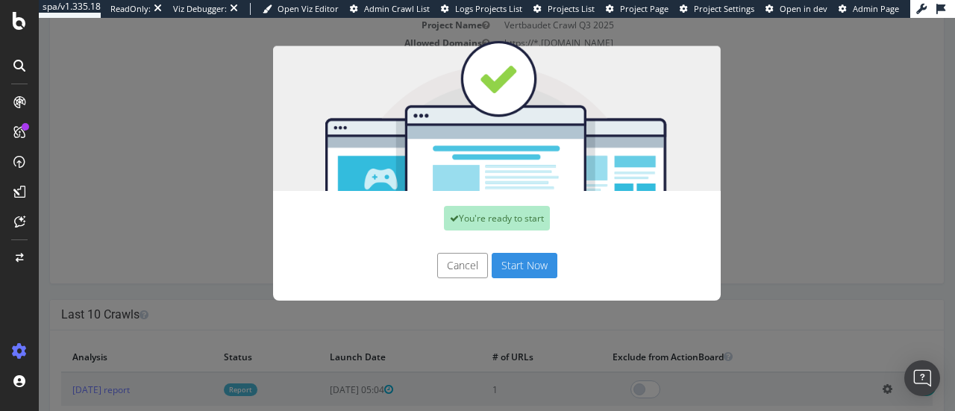
click at [532, 270] on button "Start Now" at bounding box center [525, 265] width 66 height 25
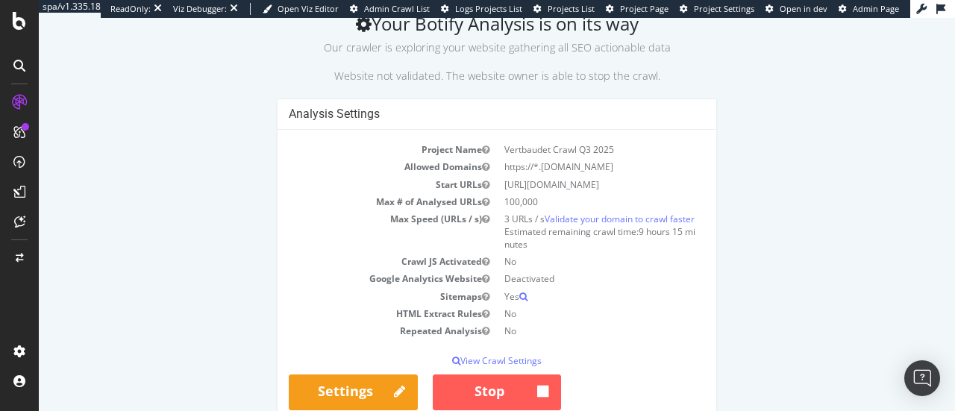
scroll to position [77, 0]
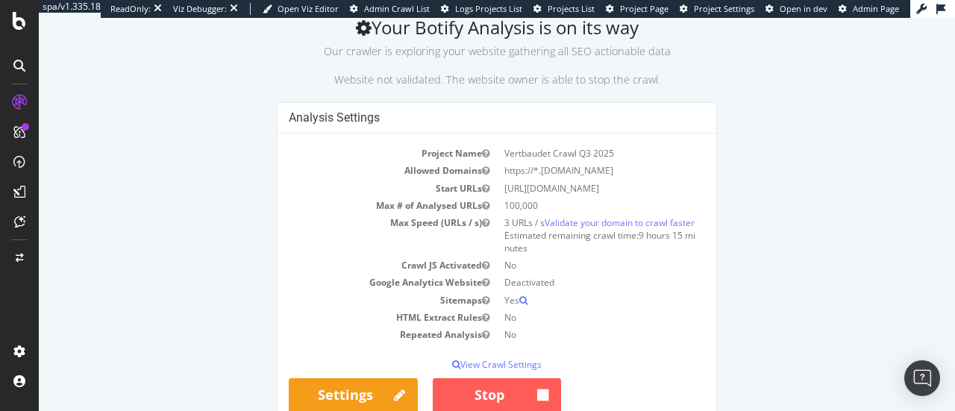
click at [23, 65] on icon at bounding box center [19, 66] width 12 height 12
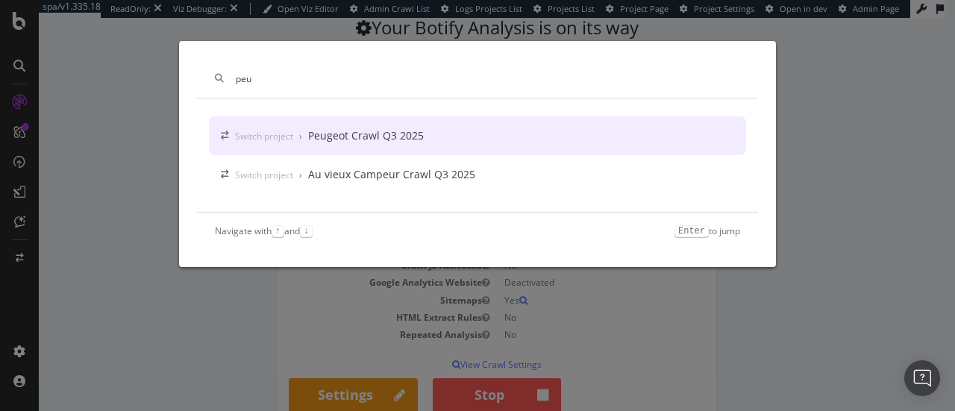
type input "peu"
click at [460, 134] on div "Switch project › Peugeot Crawl Q3 2025" at bounding box center [477, 135] width 537 height 39
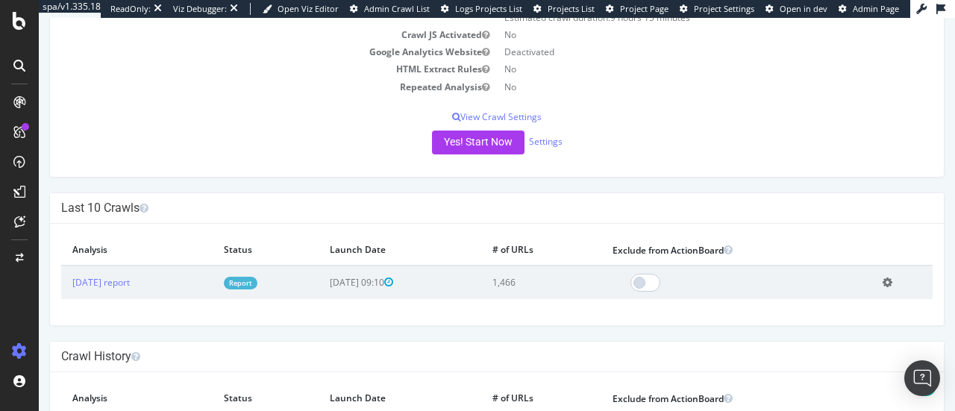
scroll to position [210, 0]
click at [111, 278] on link "[DATE] report" at bounding box center [100, 281] width 57 height 13
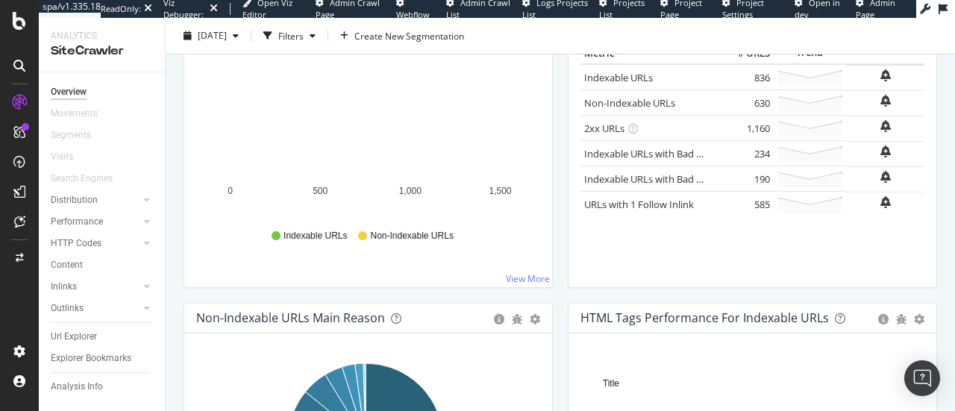
scroll to position [305, 0]
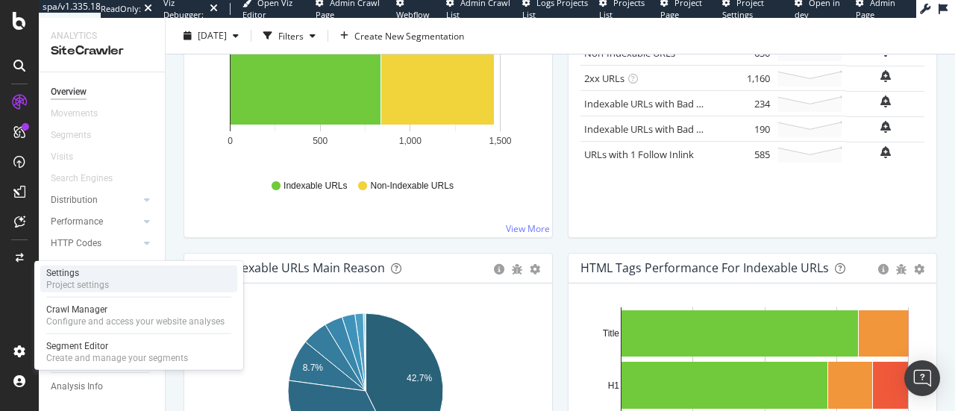
click at [157, 287] on div "Settings Project settings" at bounding box center [138, 279] width 197 height 27
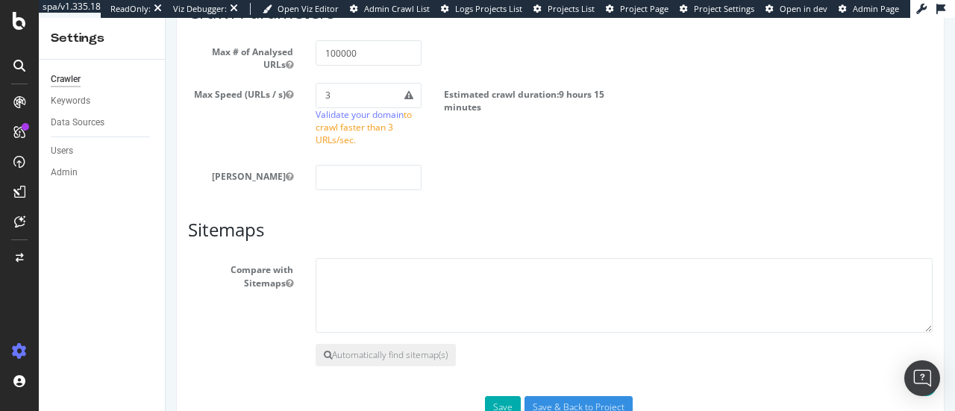
scroll to position [858, 0]
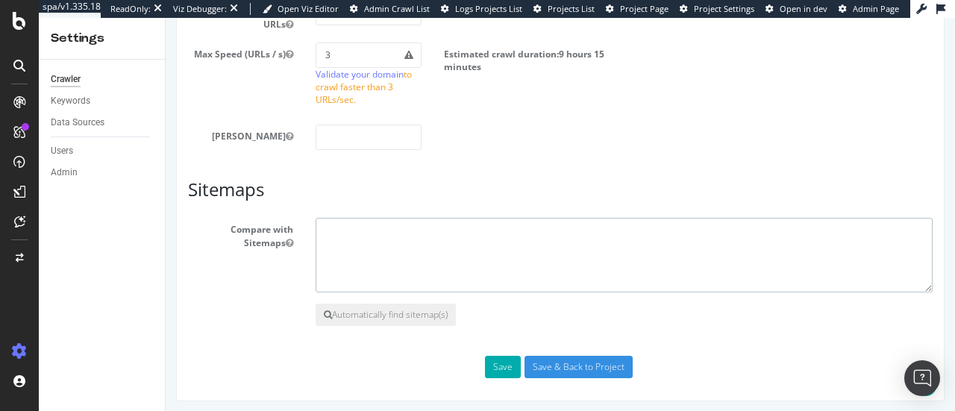
click at [390, 246] on textarea at bounding box center [624, 255] width 617 height 75
paste textarea "[URL][DOMAIN_NAME]"
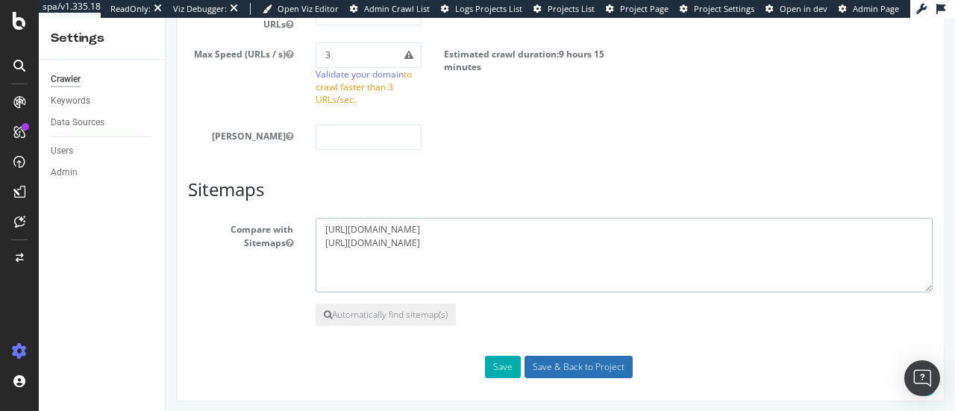
type textarea "[URL][DOMAIN_NAME] [URL][DOMAIN_NAME]"
click at [576, 357] on input "Save & Back to Project" at bounding box center [579, 367] width 108 height 22
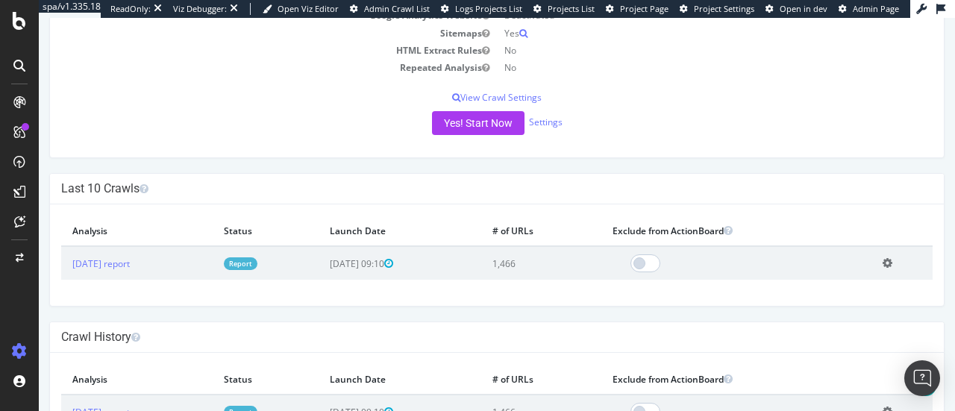
scroll to position [364, 0]
click at [482, 121] on button "Yes! Start Now" at bounding box center [478, 122] width 93 height 24
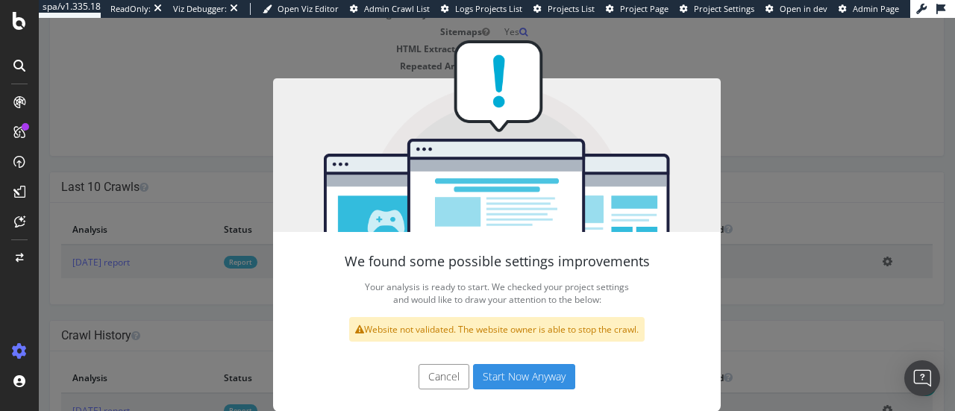
click at [533, 372] on button "Start Now Anyway" at bounding box center [524, 376] width 102 height 25
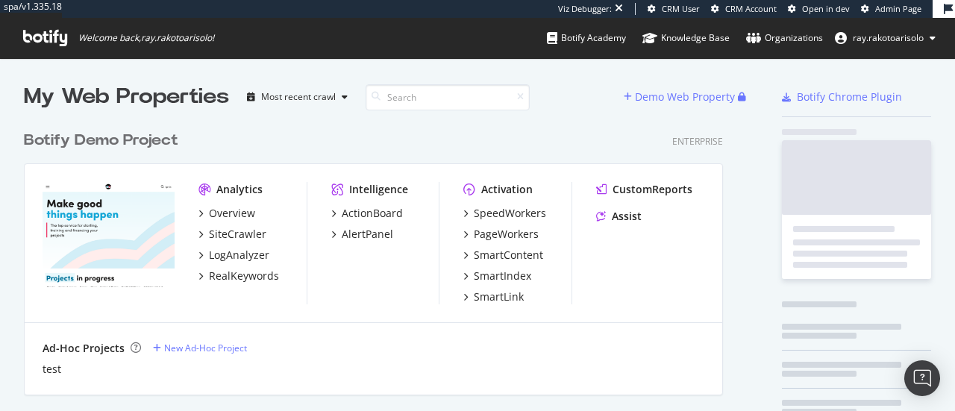
scroll to position [4666, 699]
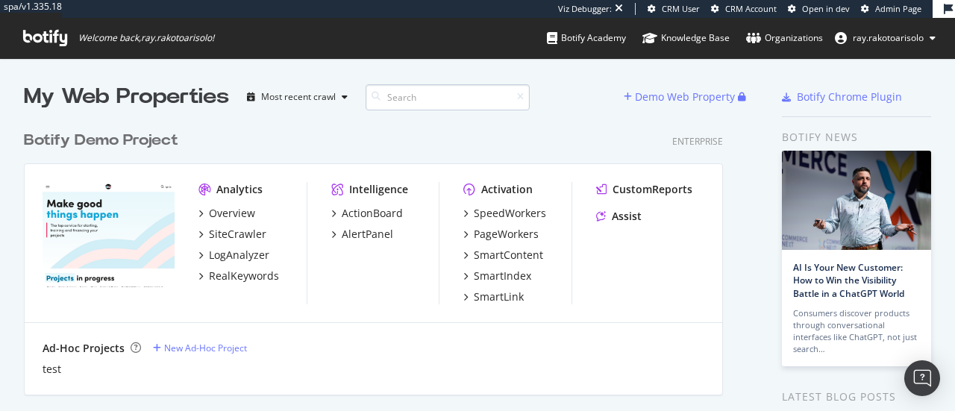
click at [426, 102] on input at bounding box center [448, 97] width 164 height 26
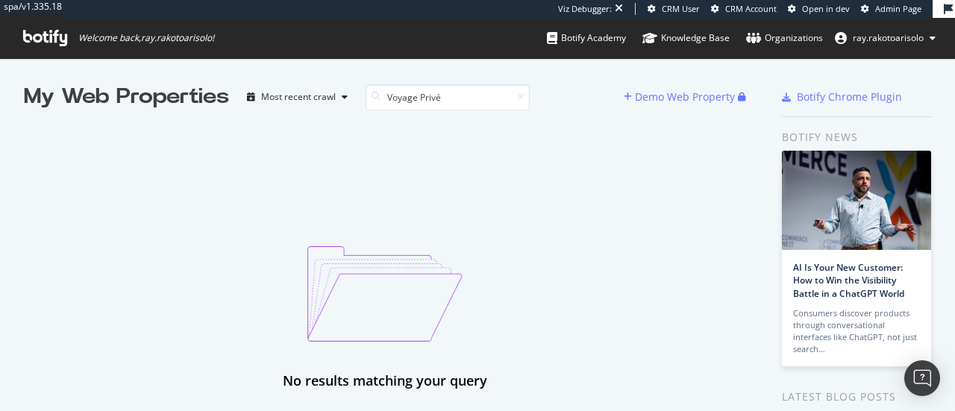
type input "Voyage Privé"
click at [31, 41] on icon at bounding box center [45, 38] width 44 height 16
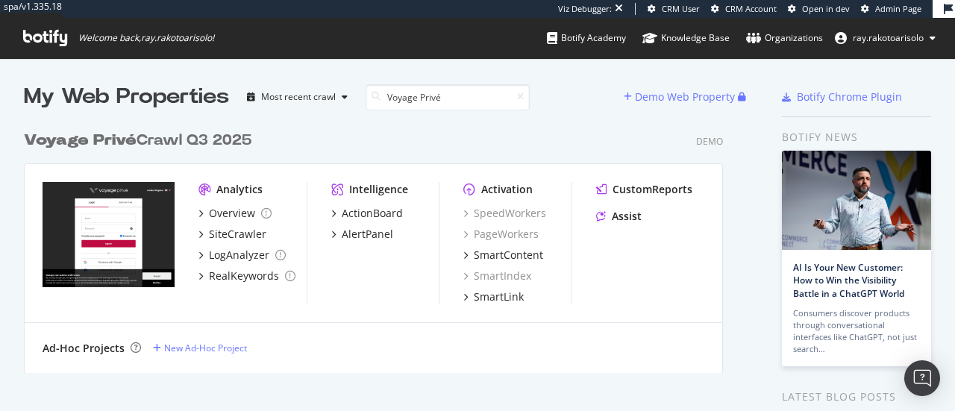
scroll to position [249, 699]
click at [141, 140] on div "Voyage Privé Crawl Q3 2025" at bounding box center [138, 141] width 228 height 22
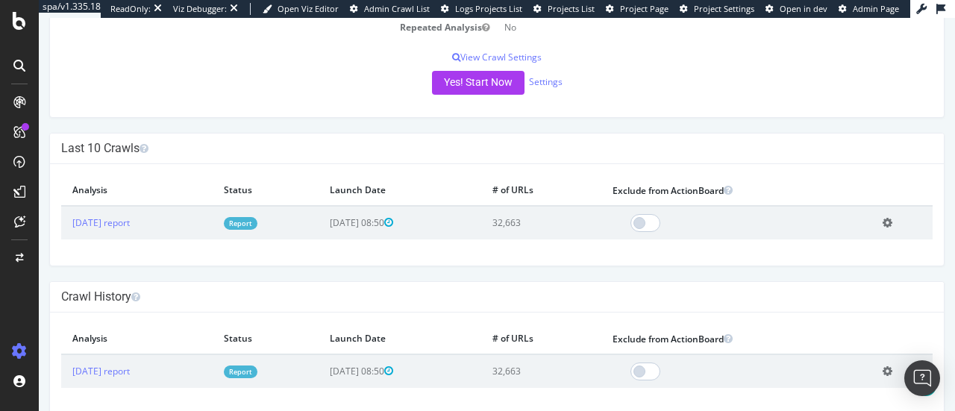
scroll to position [270, 0]
click at [128, 220] on link "[DATE] report" at bounding box center [100, 222] width 57 height 13
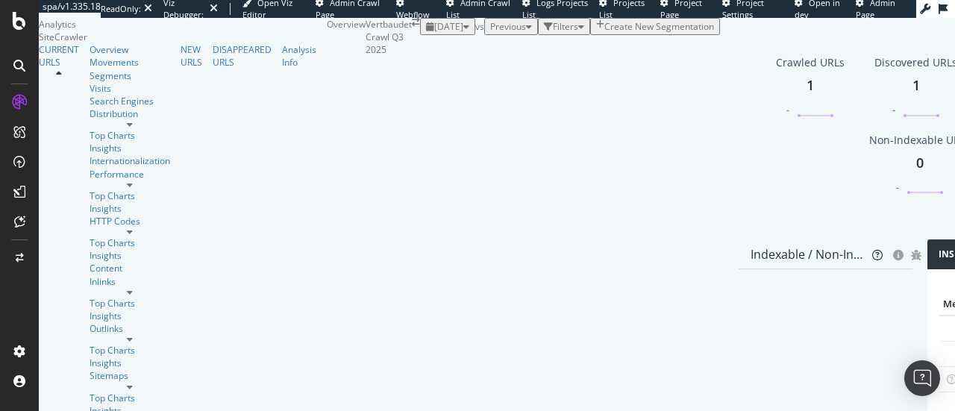
scroll to position [1124, 0]
